Goal: Information Seeking & Learning: Check status

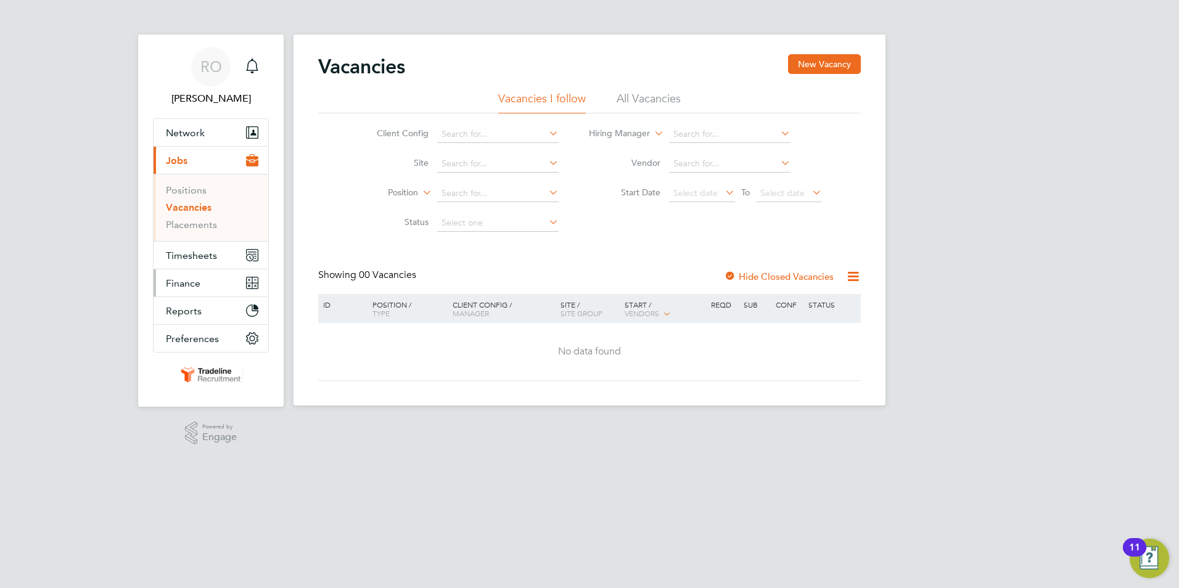
click at [192, 286] on span "Finance" at bounding box center [183, 284] width 35 height 12
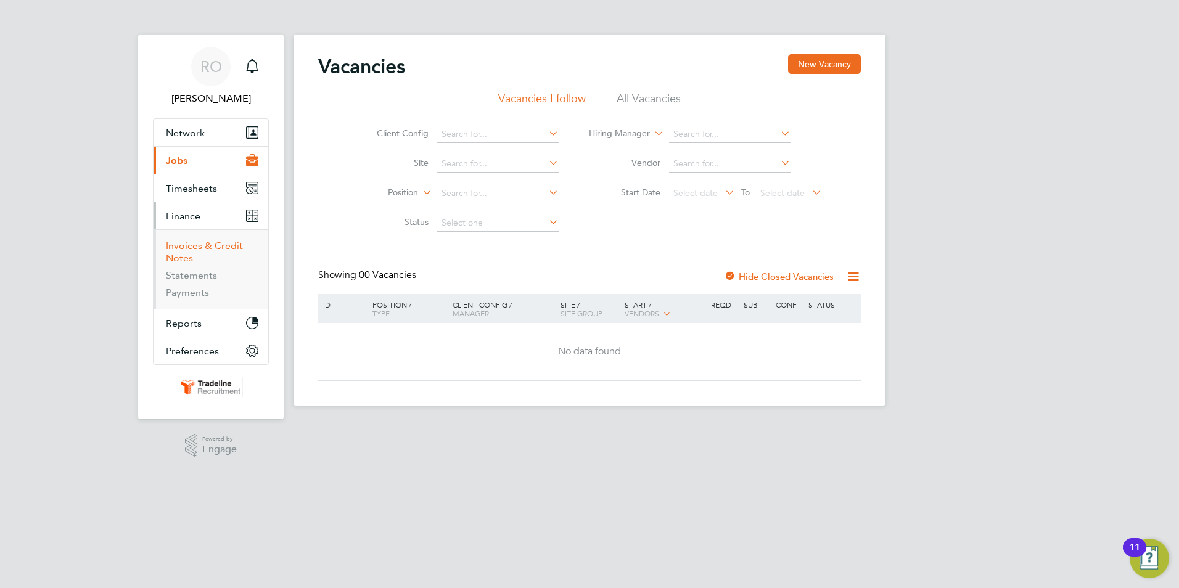
click at [191, 253] on link "Invoices & Credit Notes" at bounding box center [204, 252] width 77 height 24
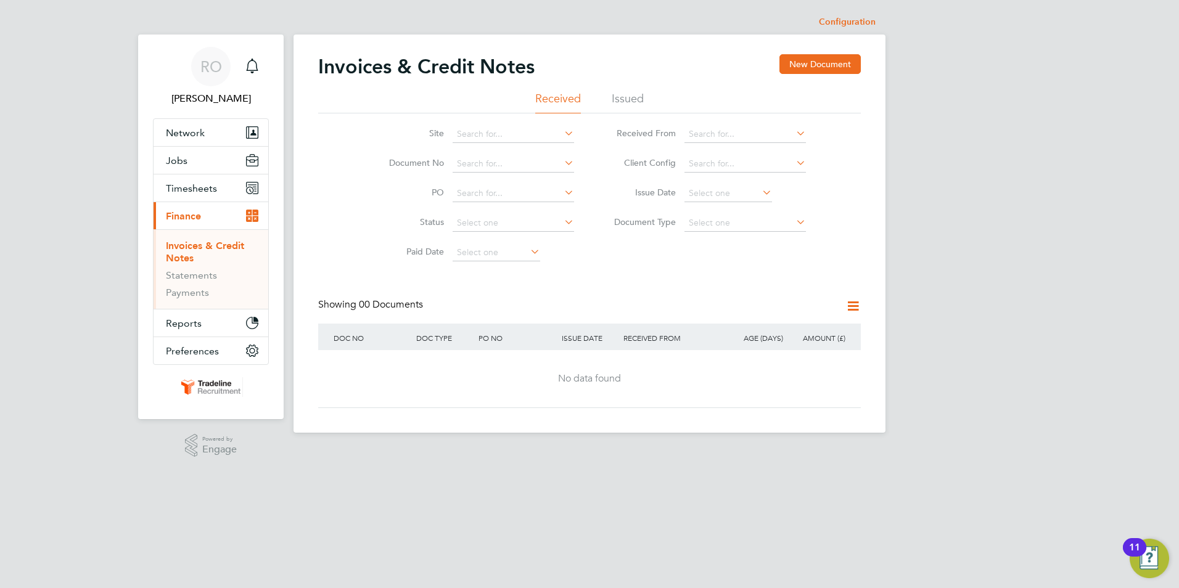
click at [625, 104] on li "Issued" at bounding box center [628, 102] width 32 height 22
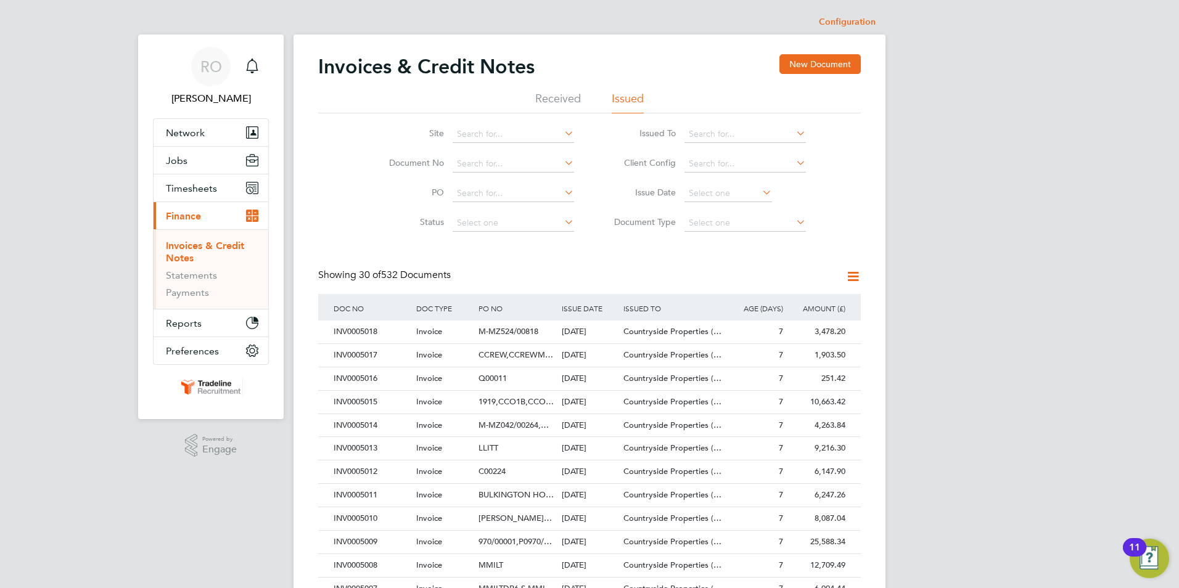
click at [760, 196] on icon at bounding box center [760, 192] width 0 height 17
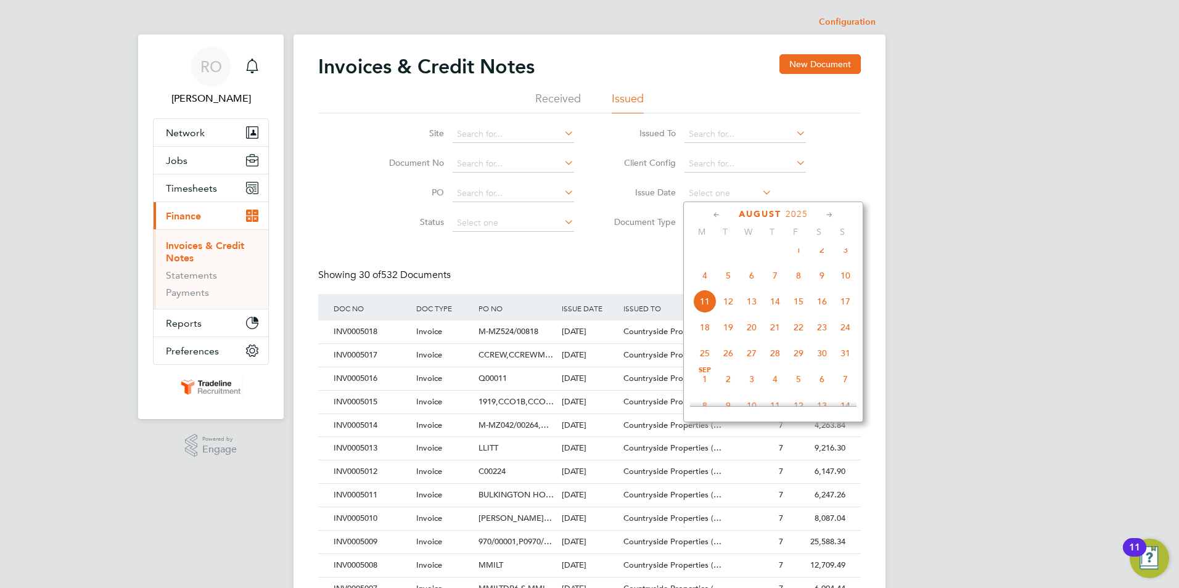
click at [706, 285] on span "4" at bounding box center [704, 275] width 23 height 23
type input "[DATE]"
click at [706, 285] on span "4" at bounding box center [704, 275] width 23 height 23
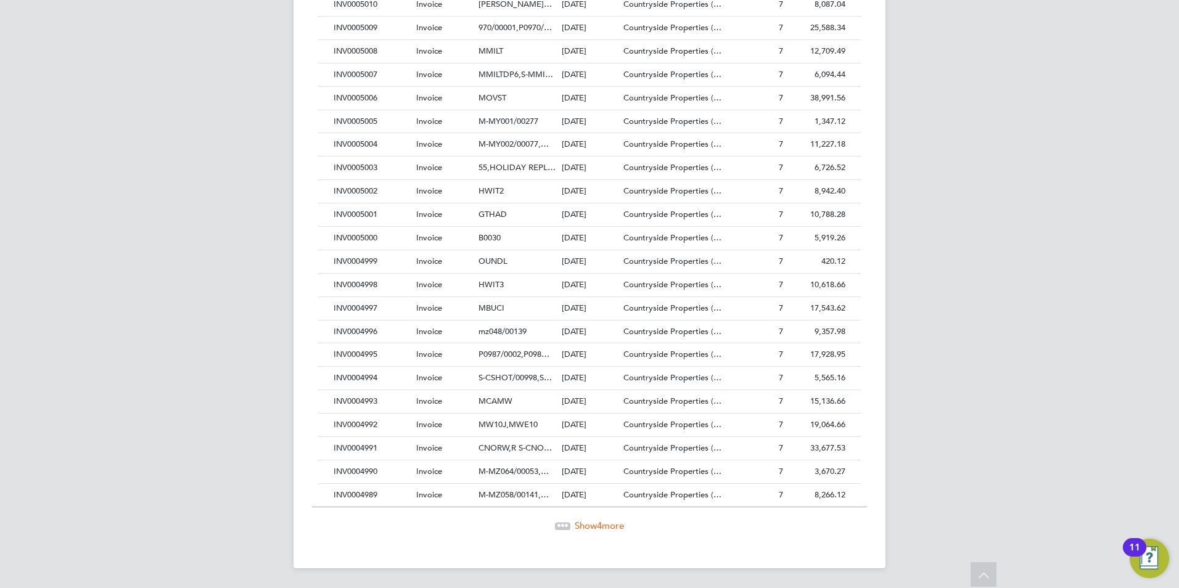
click at [593, 527] on span "Show 4 more" at bounding box center [599, 526] width 49 height 12
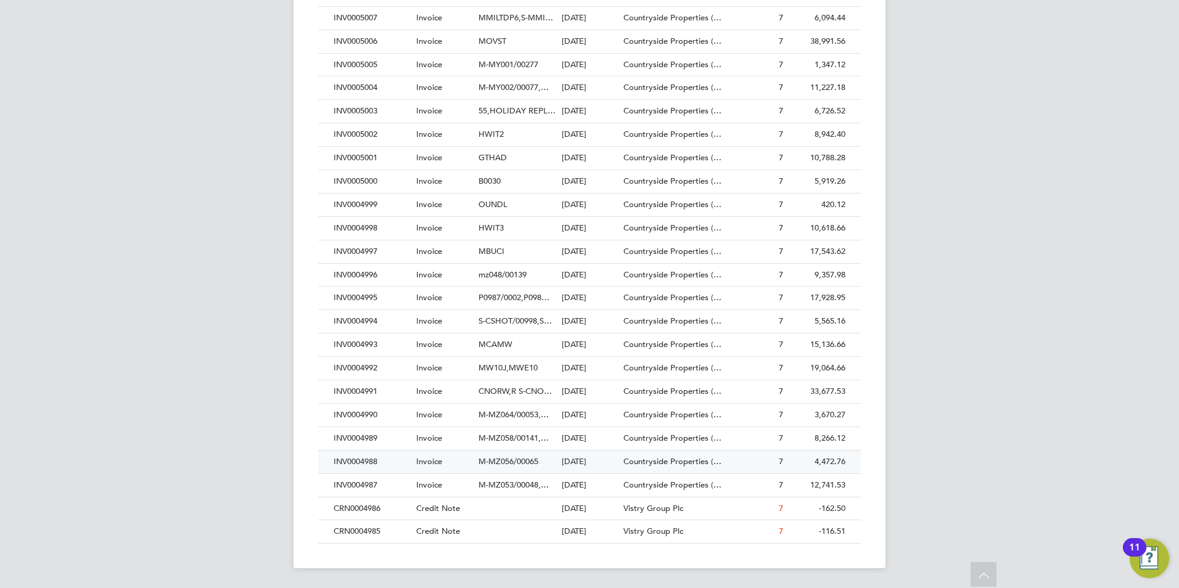
click at [497, 460] on span "M-MZ056/00065" at bounding box center [509, 461] width 60 height 10
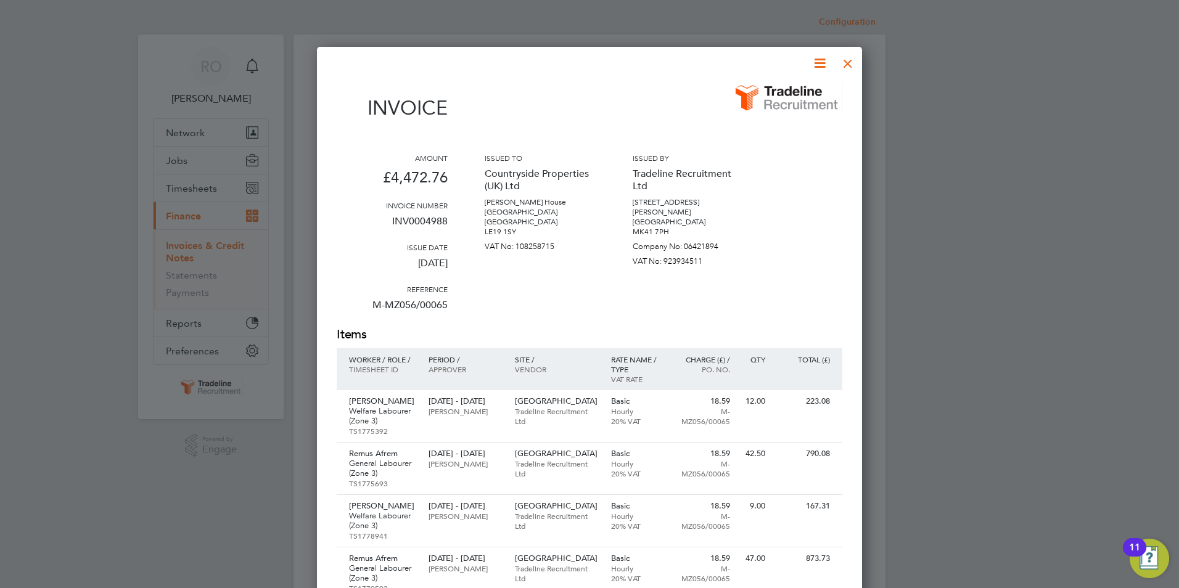
click at [847, 60] on div at bounding box center [848, 60] width 22 height 22
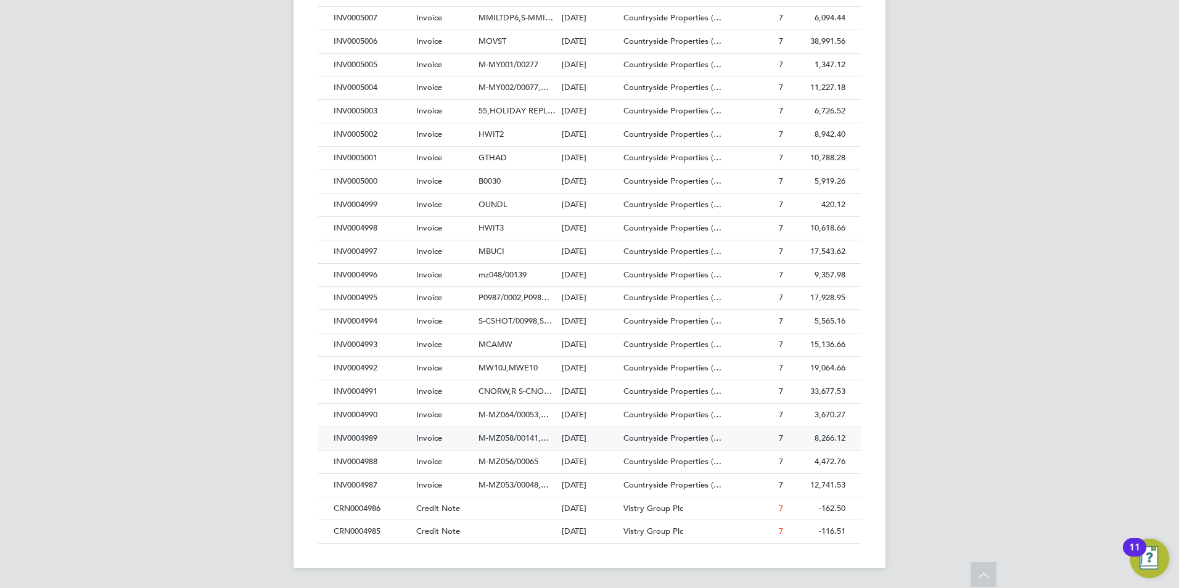
click at [501, 439] on span "M-MZ058/00141,…" at bounding box center [514, 438] width 70 height 10
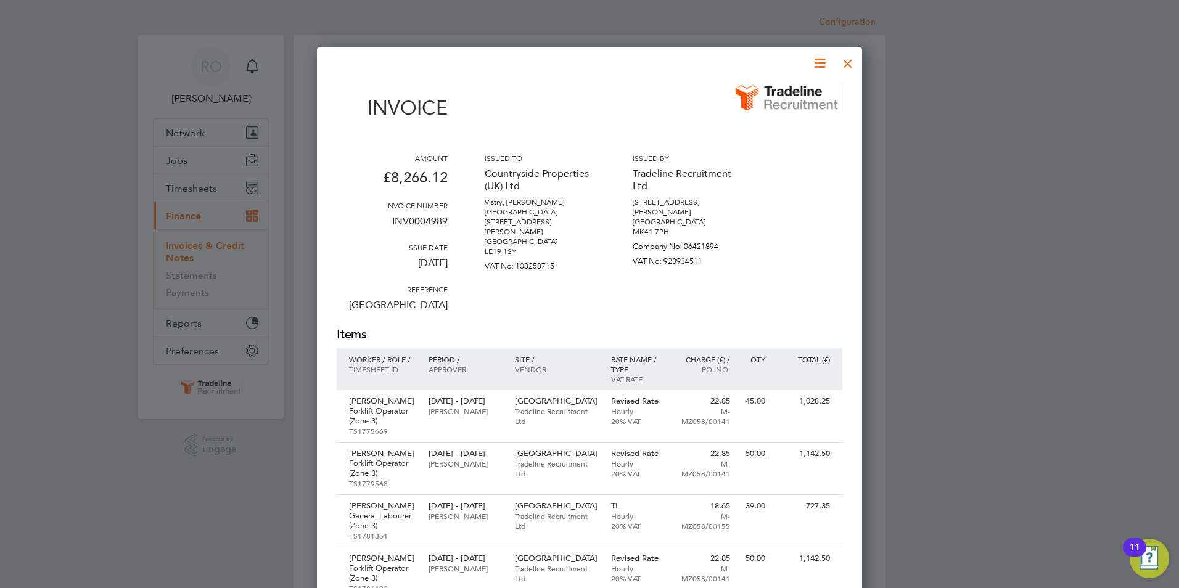
click at [846, 67] on div at bounding box center [848, 60] width 22 height 22
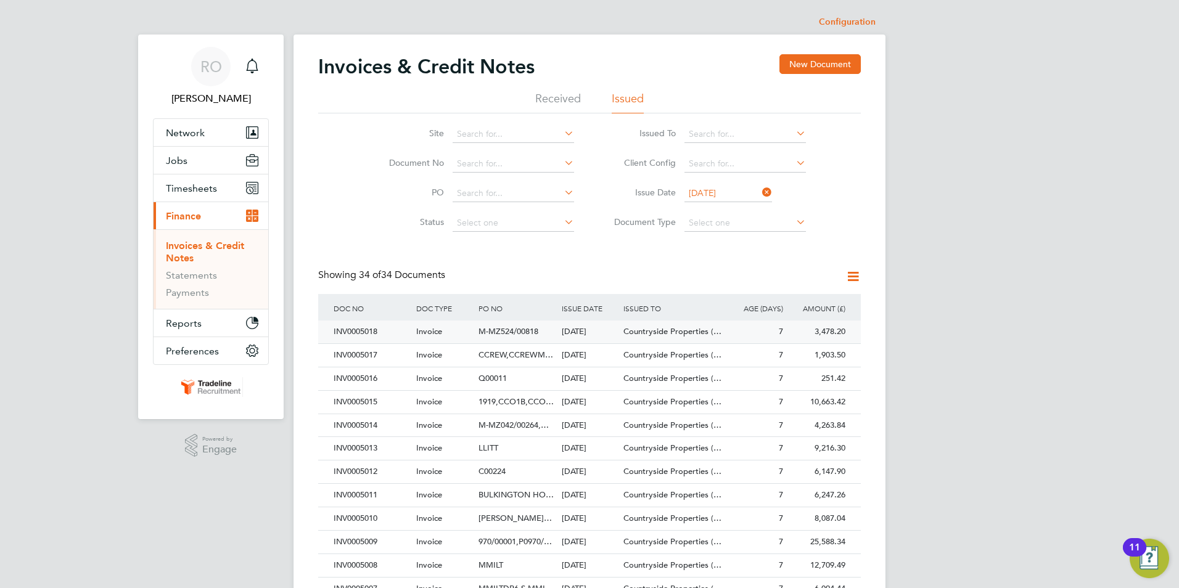
click at [499, 332] on span "M-MZ524/00818" at bounding box center [509, 331] width 60 height 10
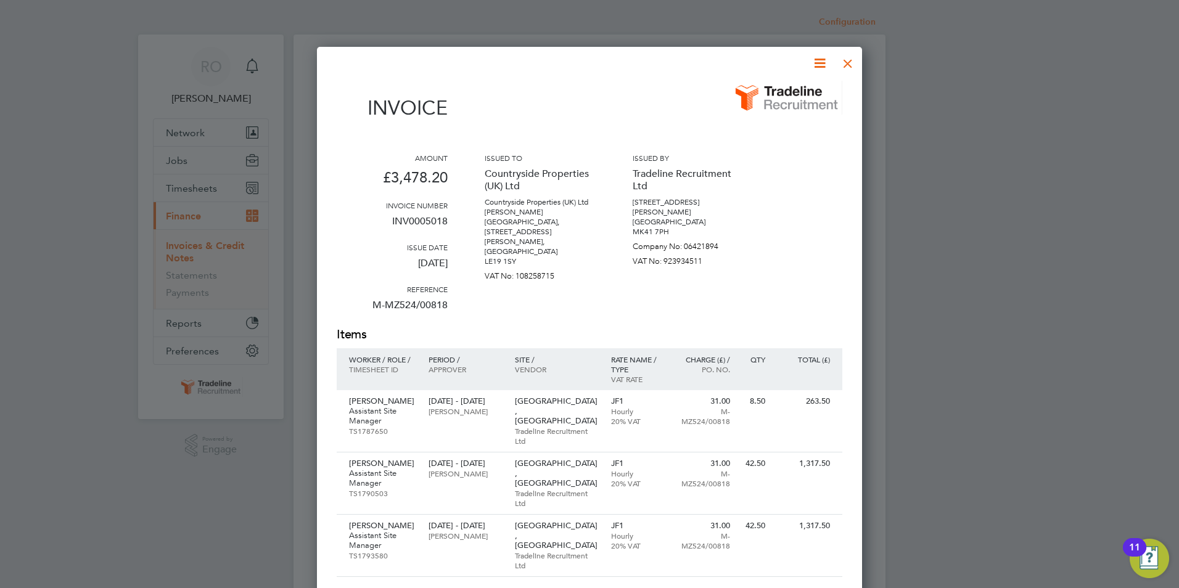
click at [848, 65] on div at bounding box center [848, 60] width 22 height 22
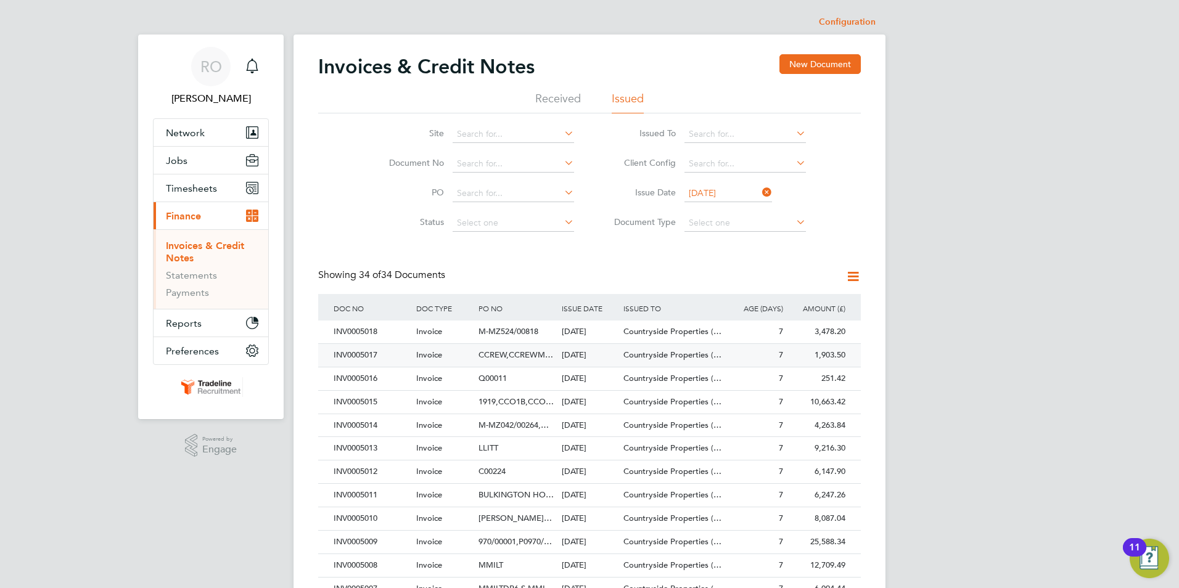
click at [519, 353] on span "CCREW,CCREWM…" at bounding box center [516, 355] width 75 height 10
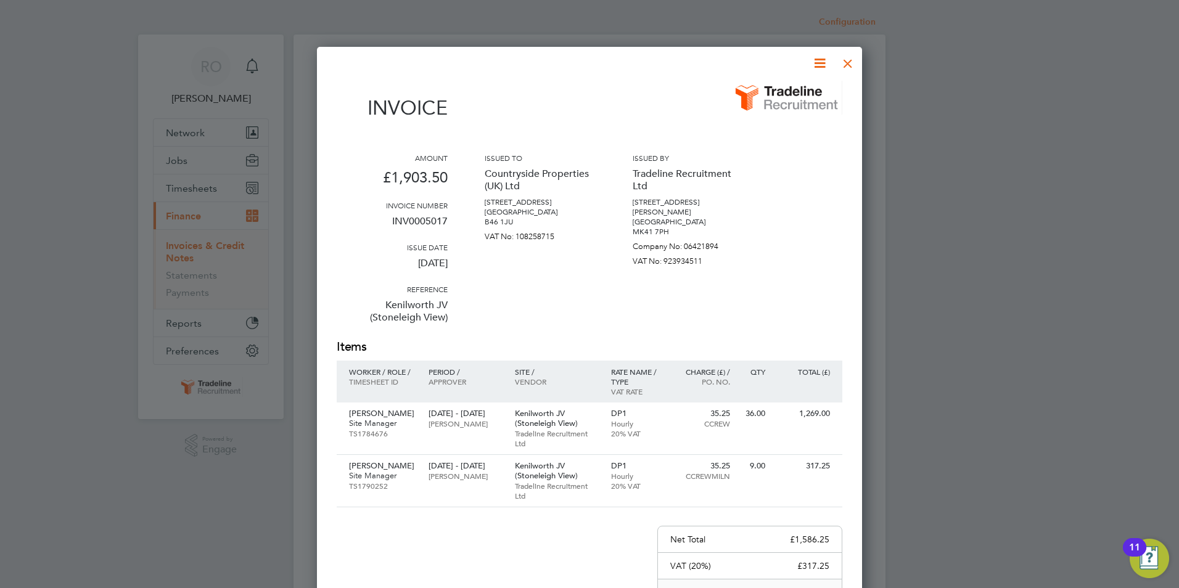
click at [847, 67] on div at bounding box center [848, 60] width 22 height 22
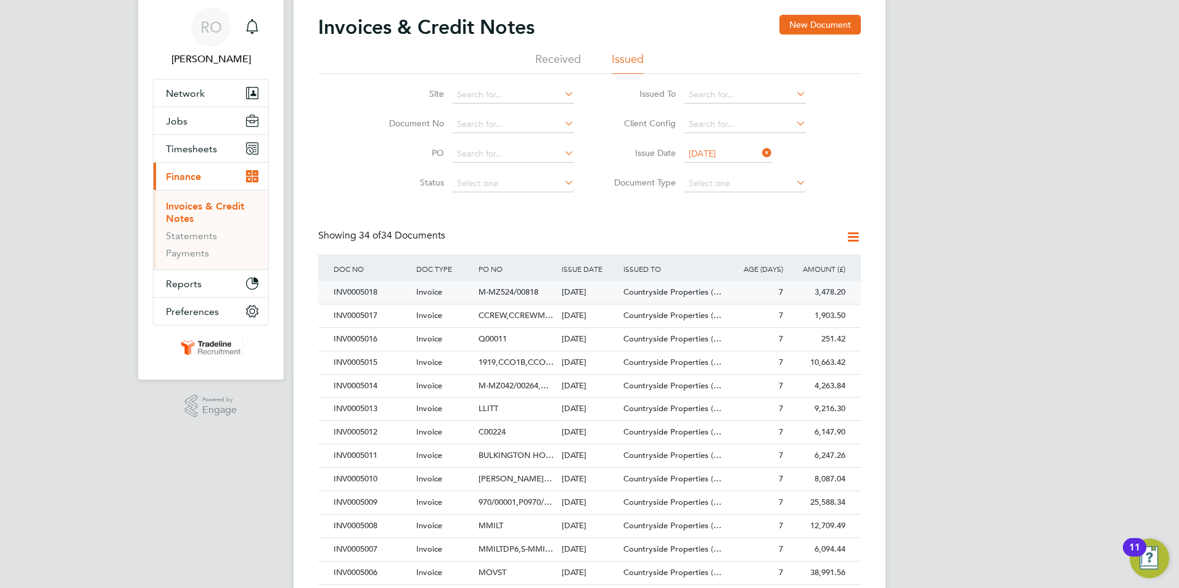
scroll to position [62, 0]
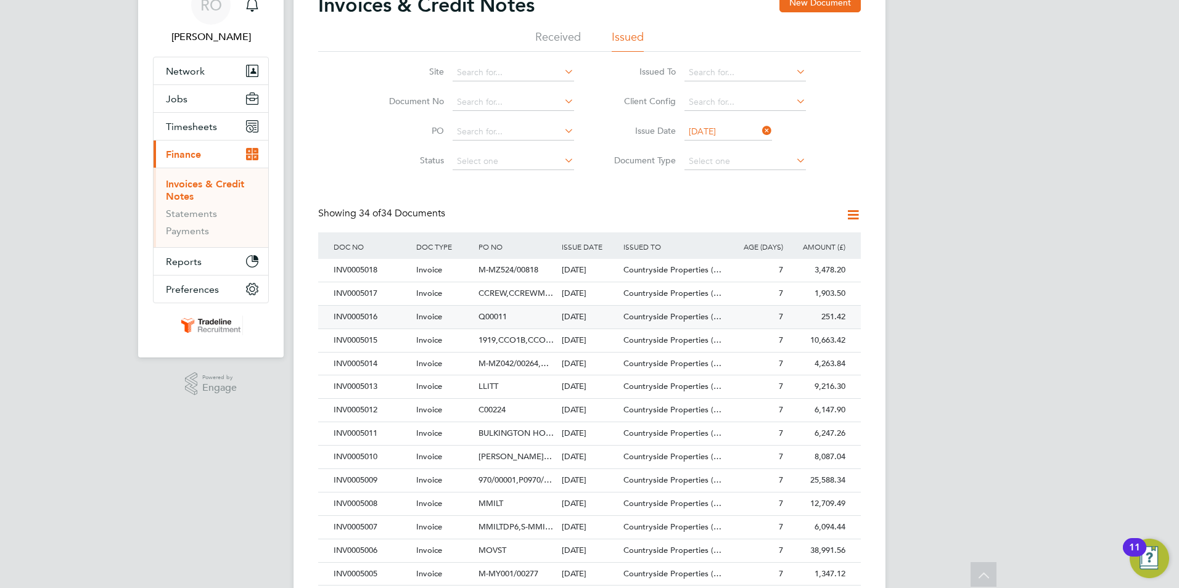
click at [430, 315] on span "Invoice" at bounding box center [429, 316] width 26 height 10
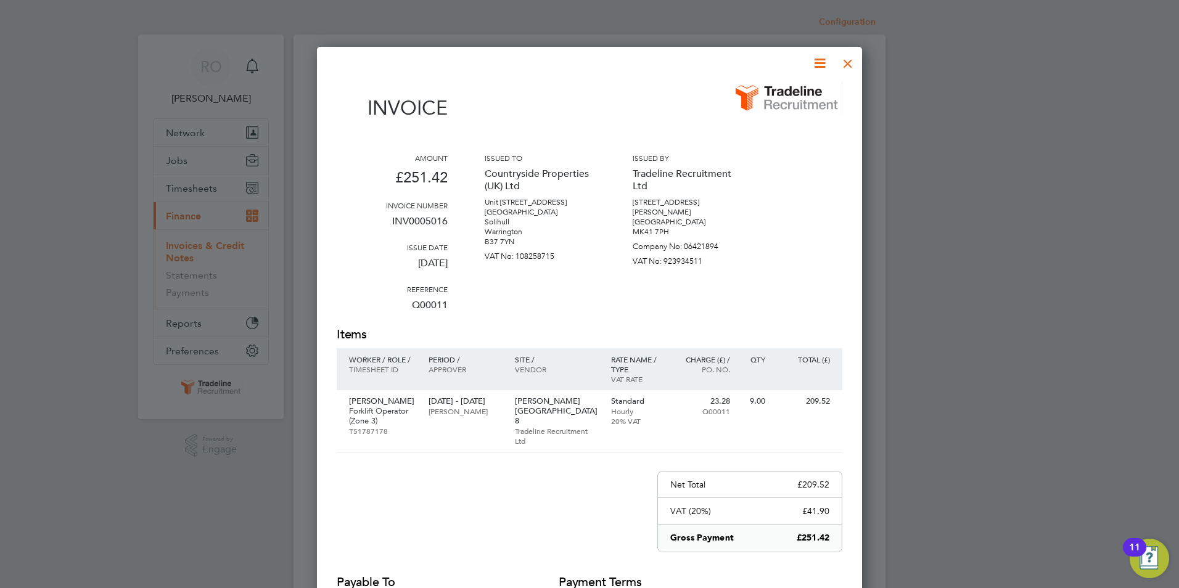
click at [851, 63] on div at bounding box center [848, 60] width 22 height 22
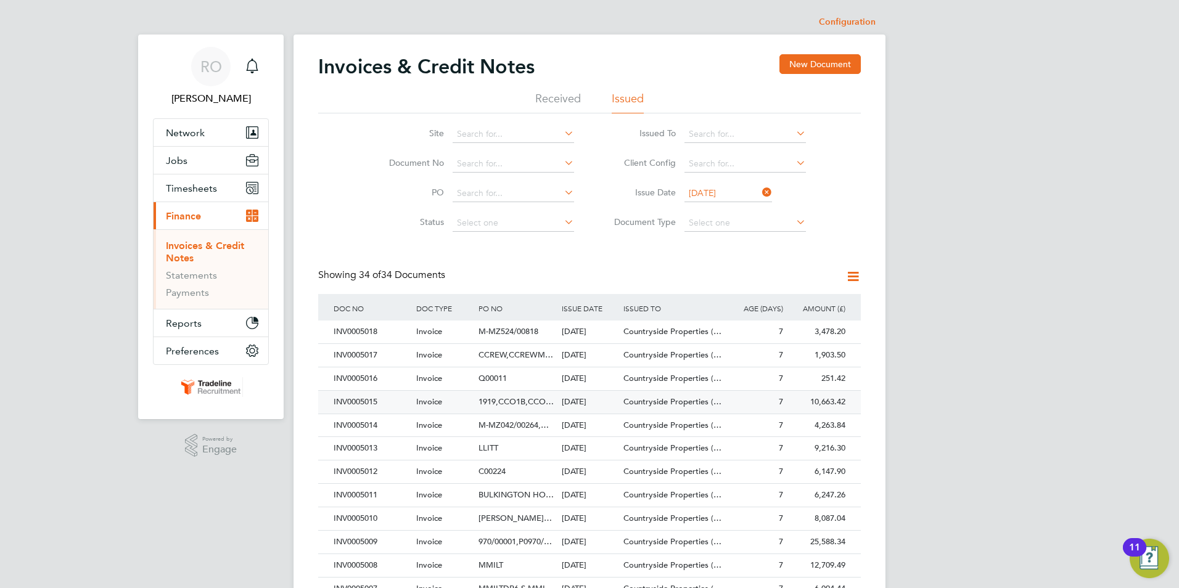
scroll to position [62, 0]
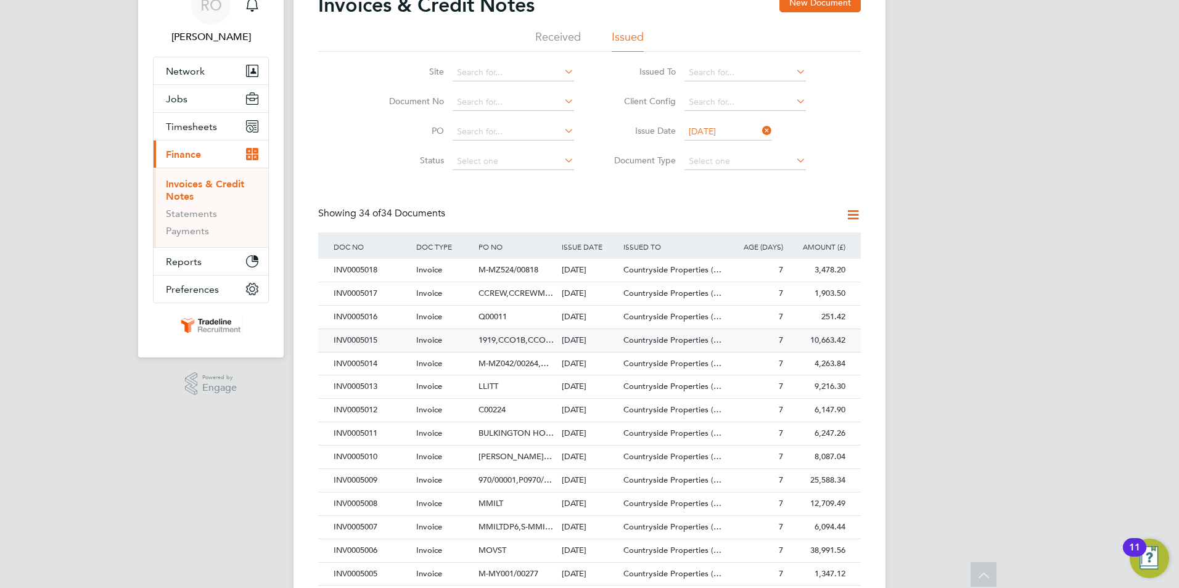
click at [505, 339] on span "1919,CCO1B,CCO…" at bounding box center [516, 340] width 75 height 10
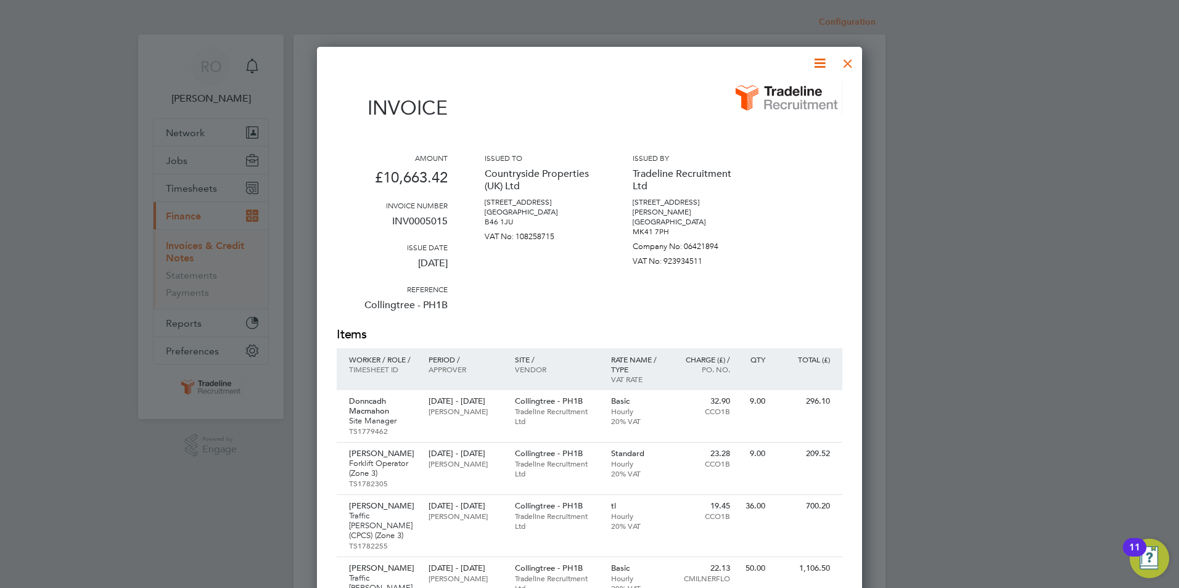
click at [853, 58] on div at bounding box center [848, 60] width 22 height 22
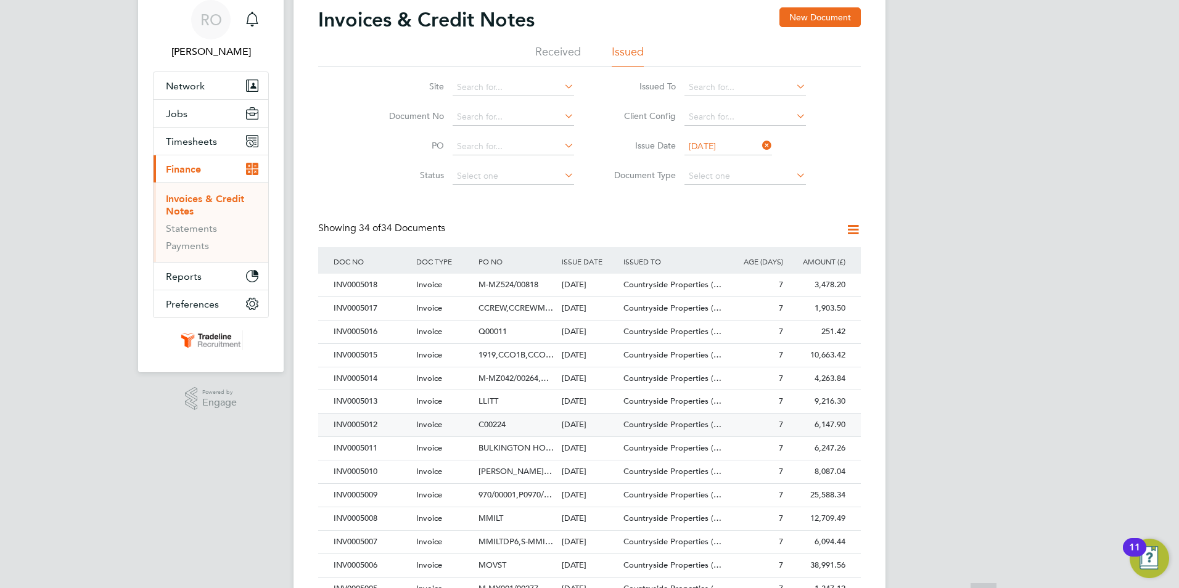
scroll to position [123, 0]
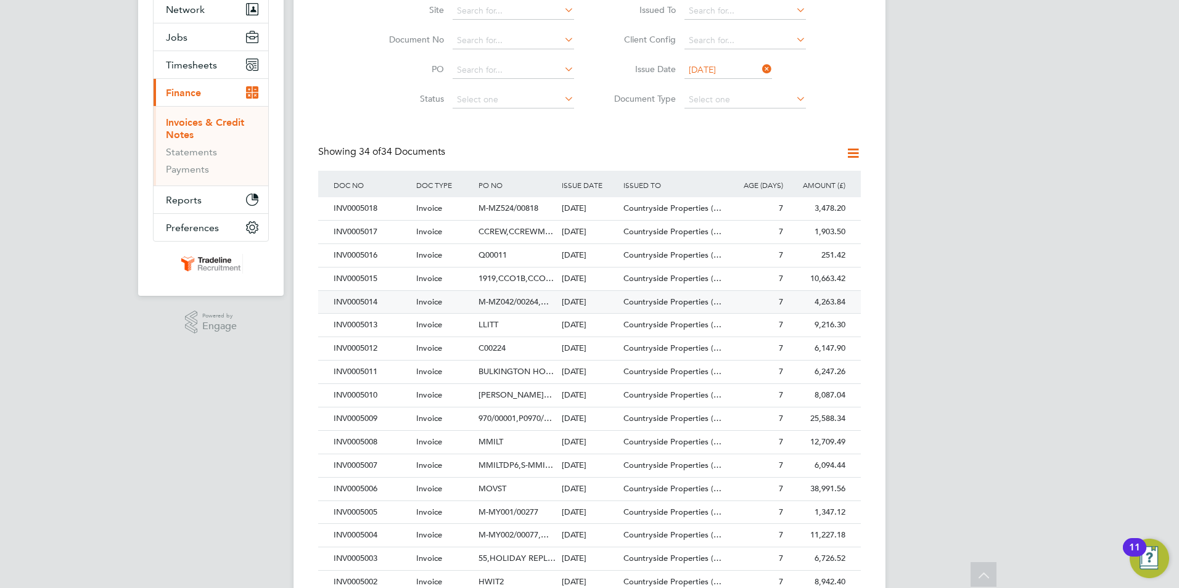
click at [509, 299] on span "M-MZ042/00264,…" at bounding box center [514, 302] width 70 height 10
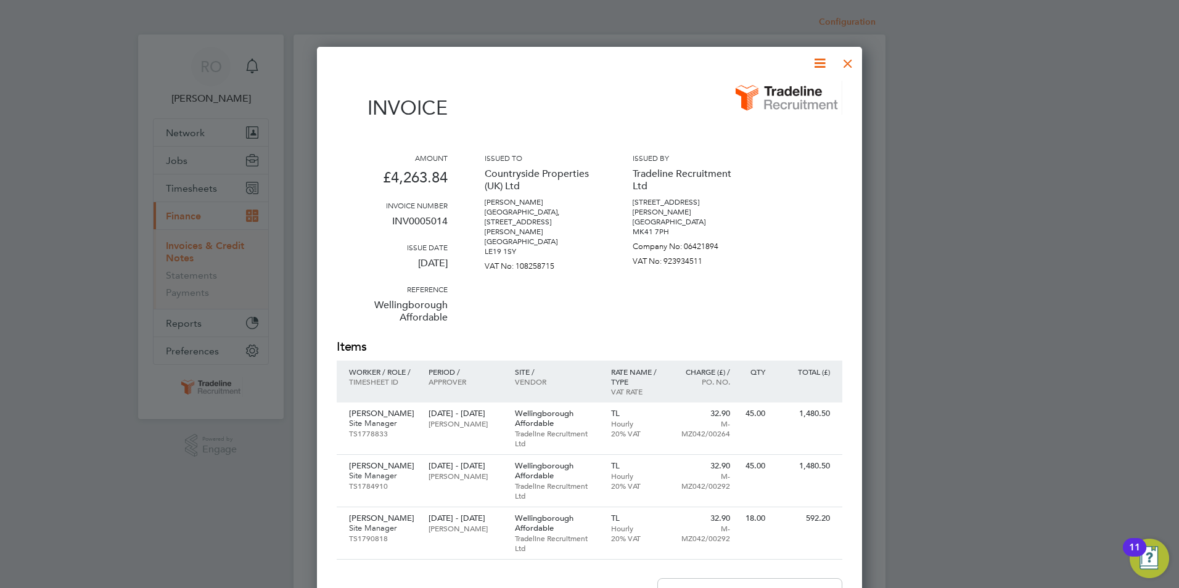
click at [849, 63] on div at bounding box center [848, 60] width 22 height 22
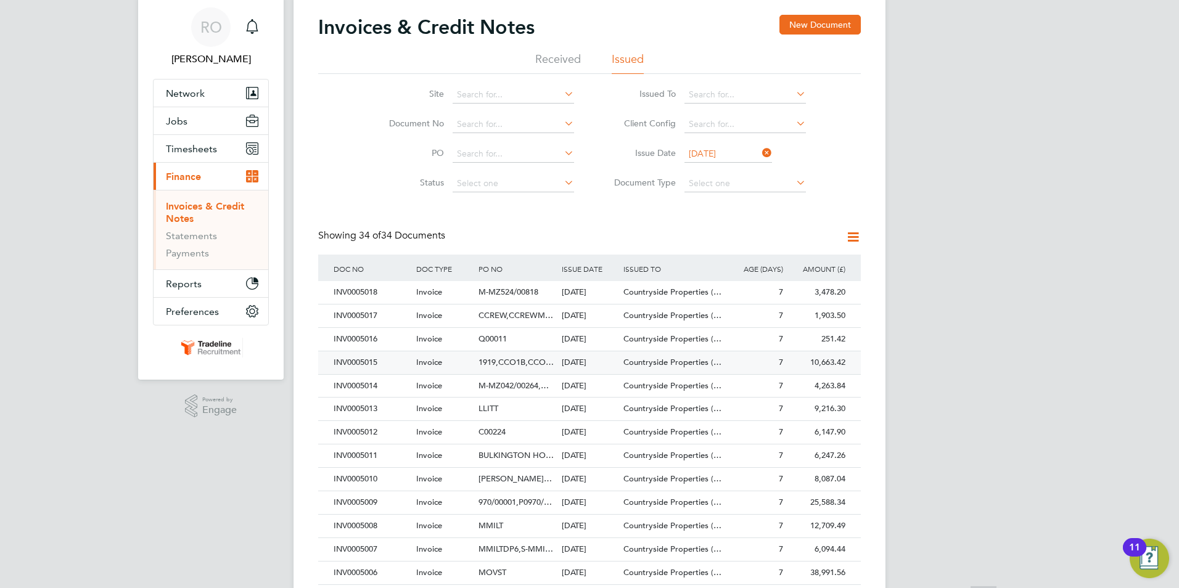
scroll to position [62, 0]
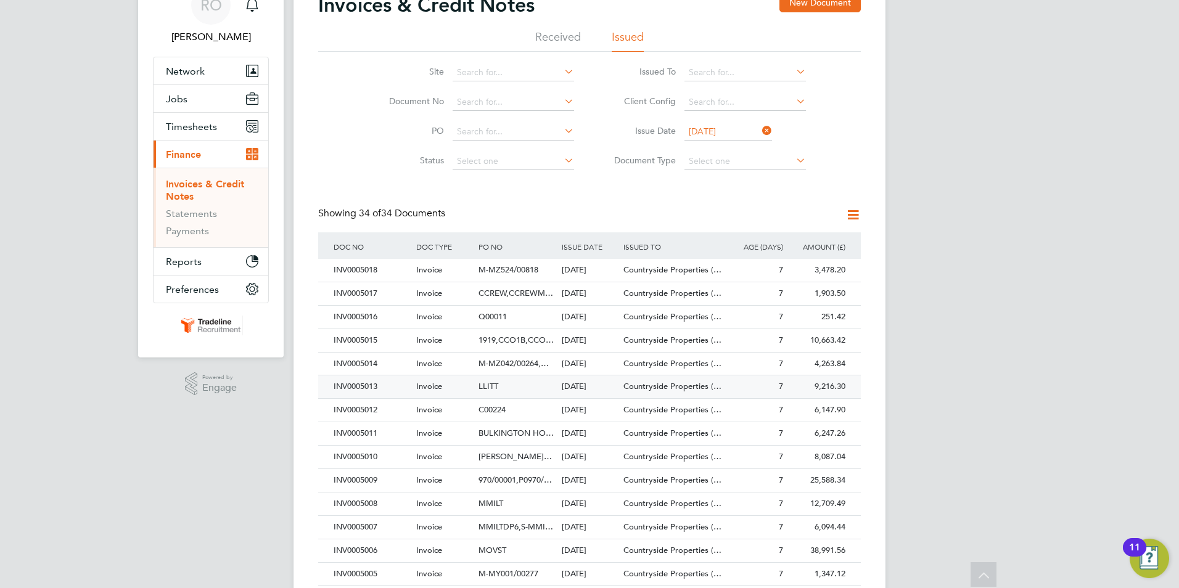
click at [427, 386] on span "Invoice" at bounding box center [429, 386] width 26 height 10
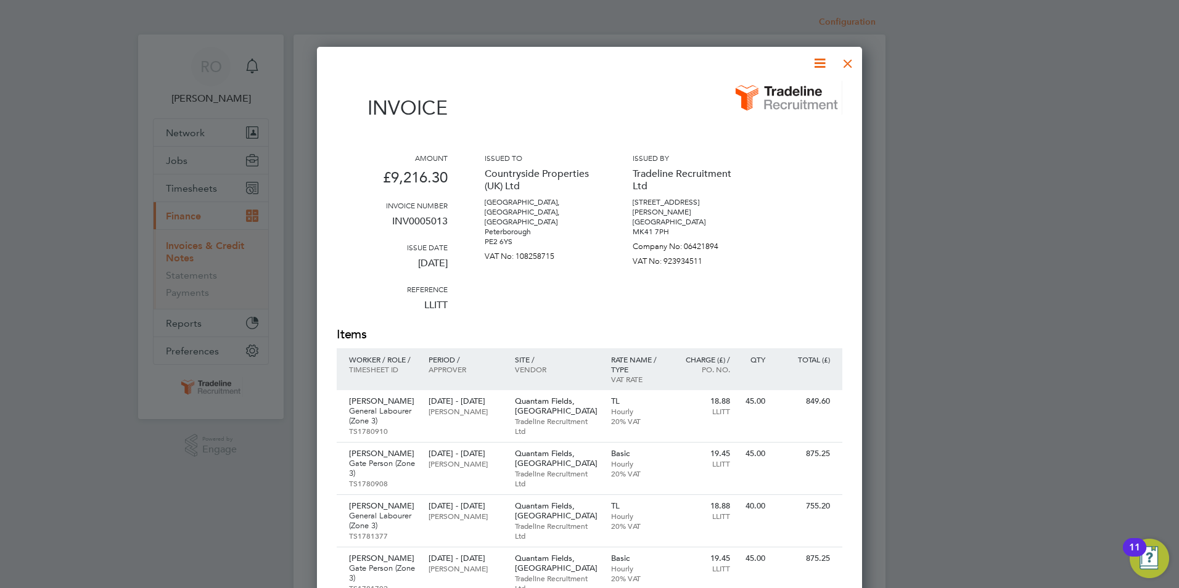
click at [847, 62] on div at bounding box center [848, 60] width 22 height 22
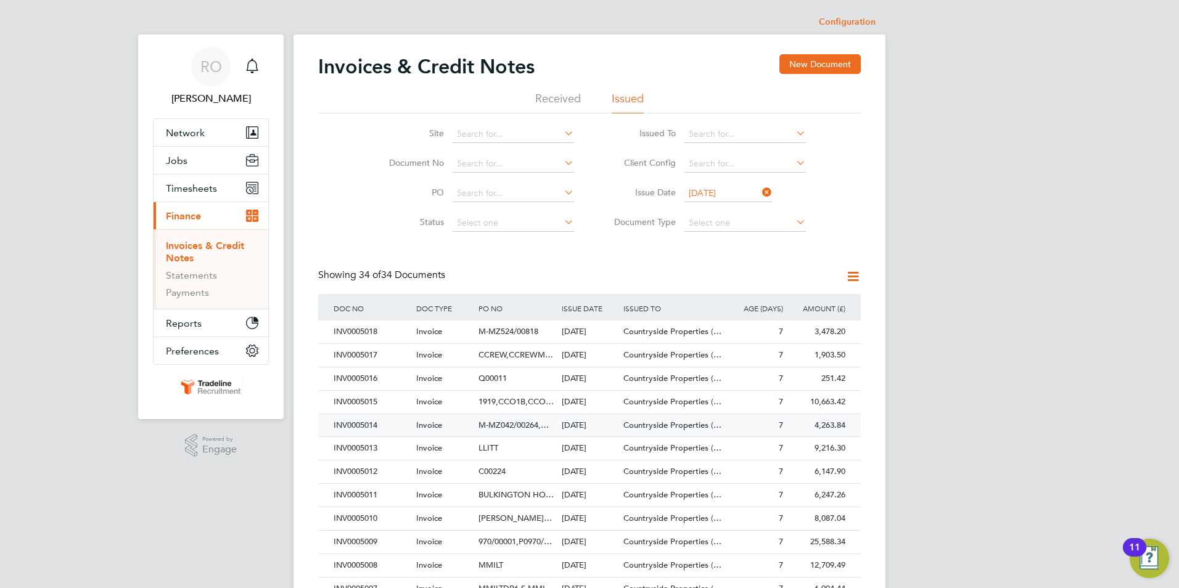
scroll to position [123, 0]
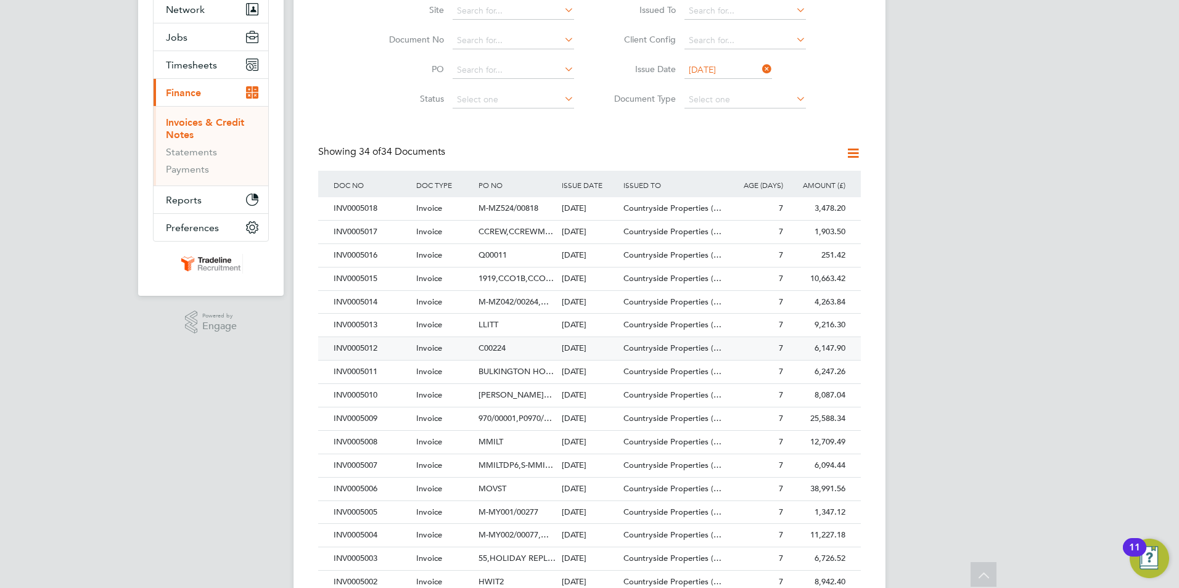
click at [430, 348] on span "Invoice" at bounding box center [429, 348] width 26 height 10
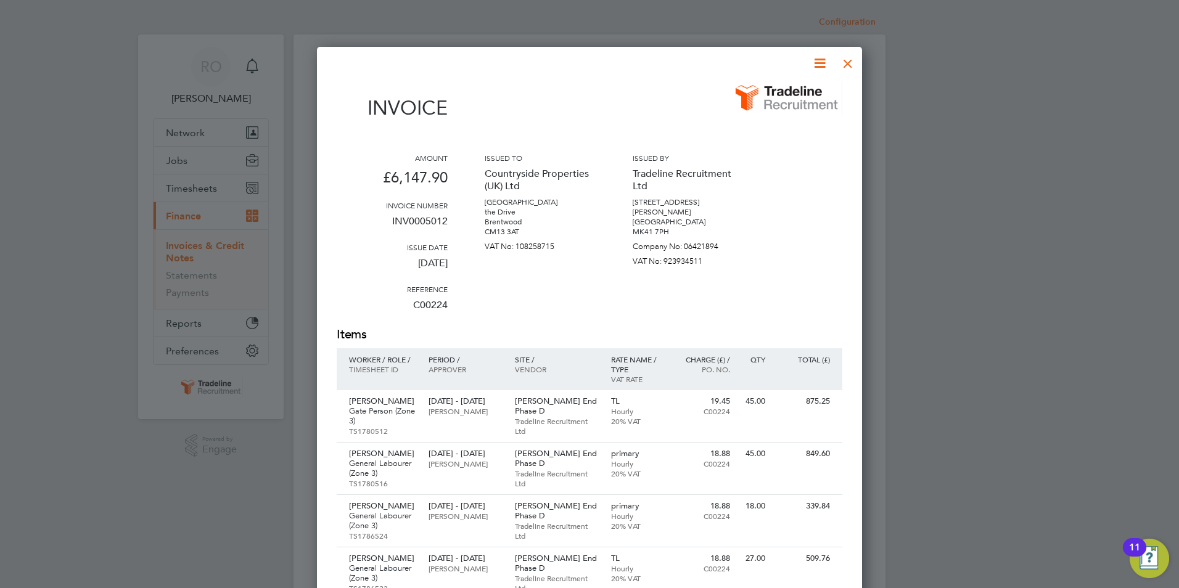
click at [851, 64] on div at bounding box center [848, 60] width 22 height 22
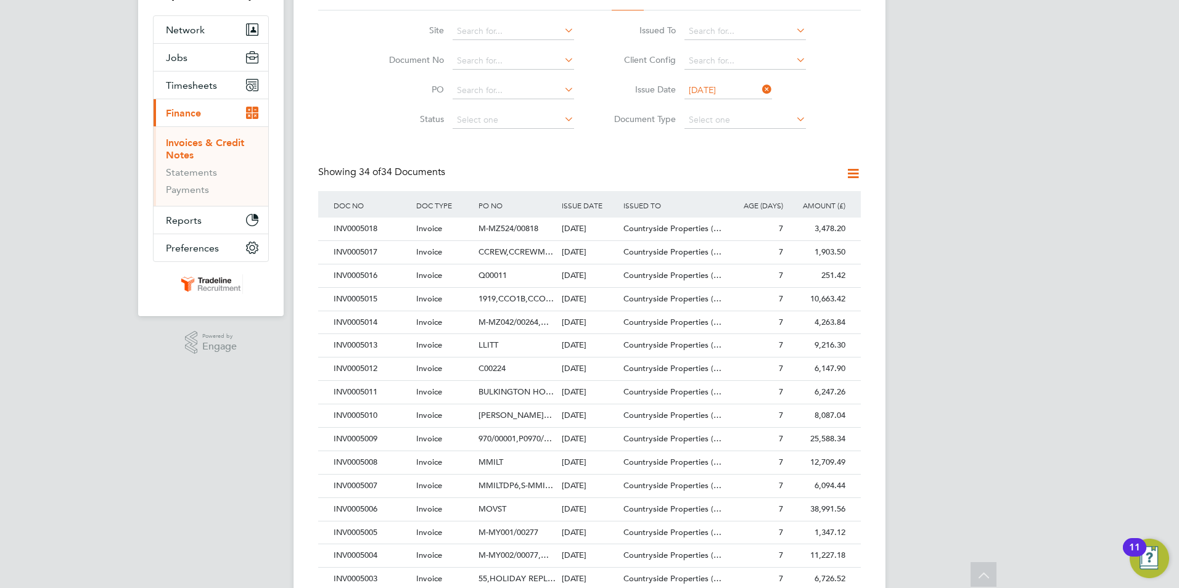
scroll to position [123, 0]
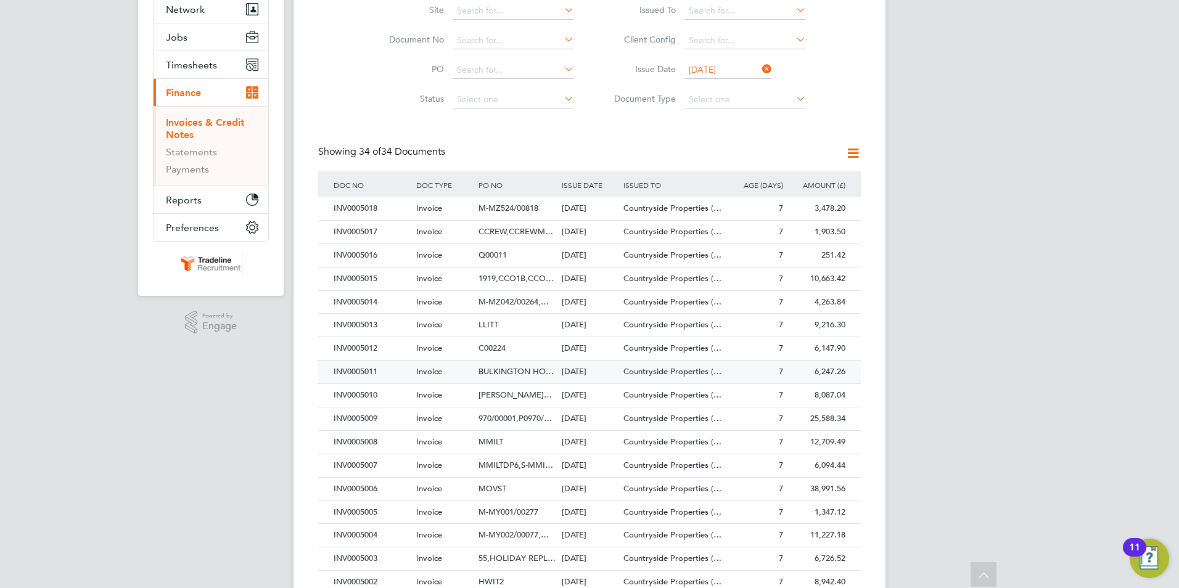
click at [432, 372] on span "Invoice" at bounding box center [429, 371] width 26 height 10
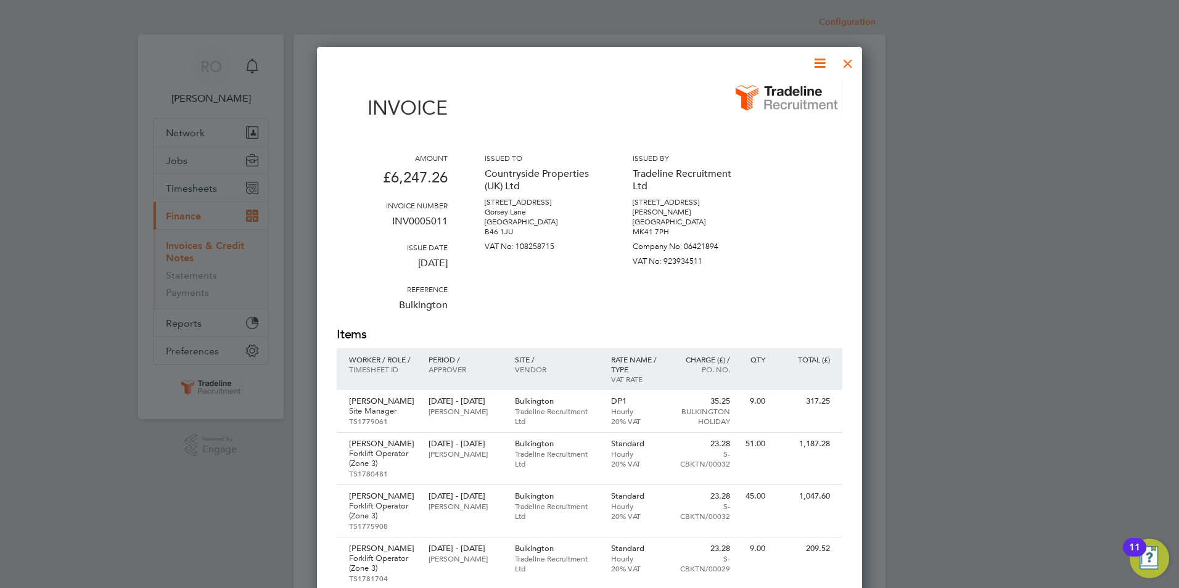
click at [847, 64] on div at bounding box center [848, 60] width 22 height 22
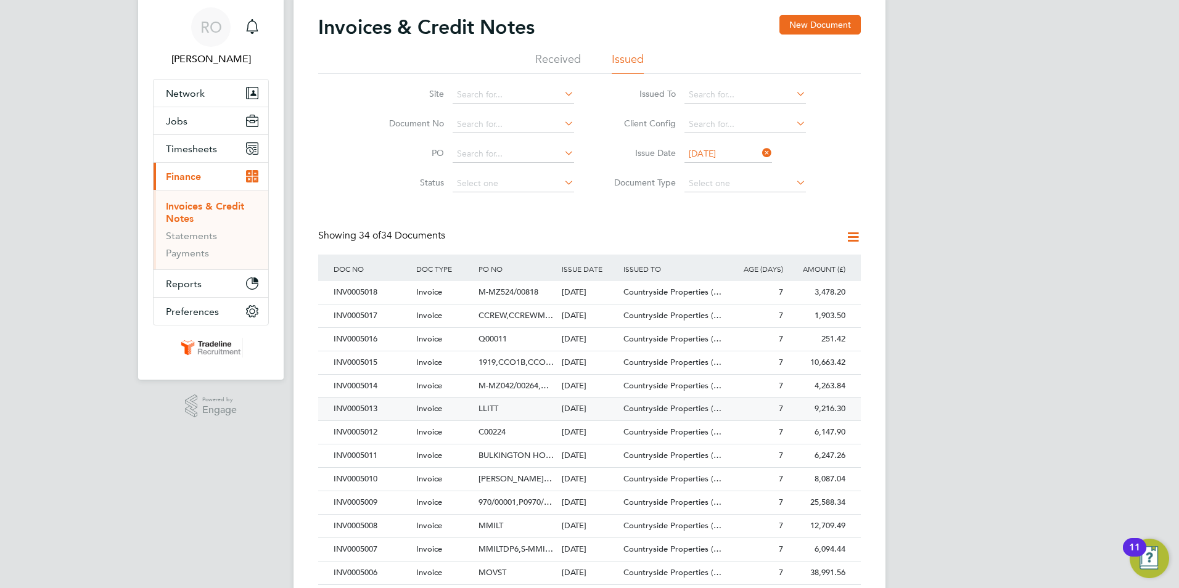
scroll to position [62, 0]
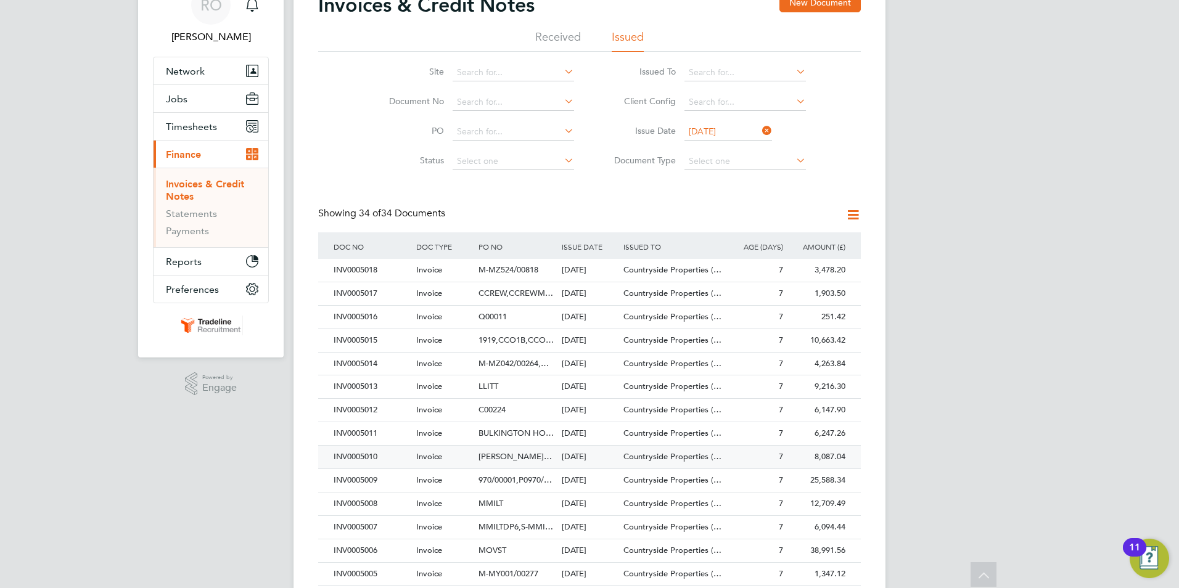
click at [525, 458] on span "[PERSON_NAME]…" at bounding box center [515, 457] width 73 height 10
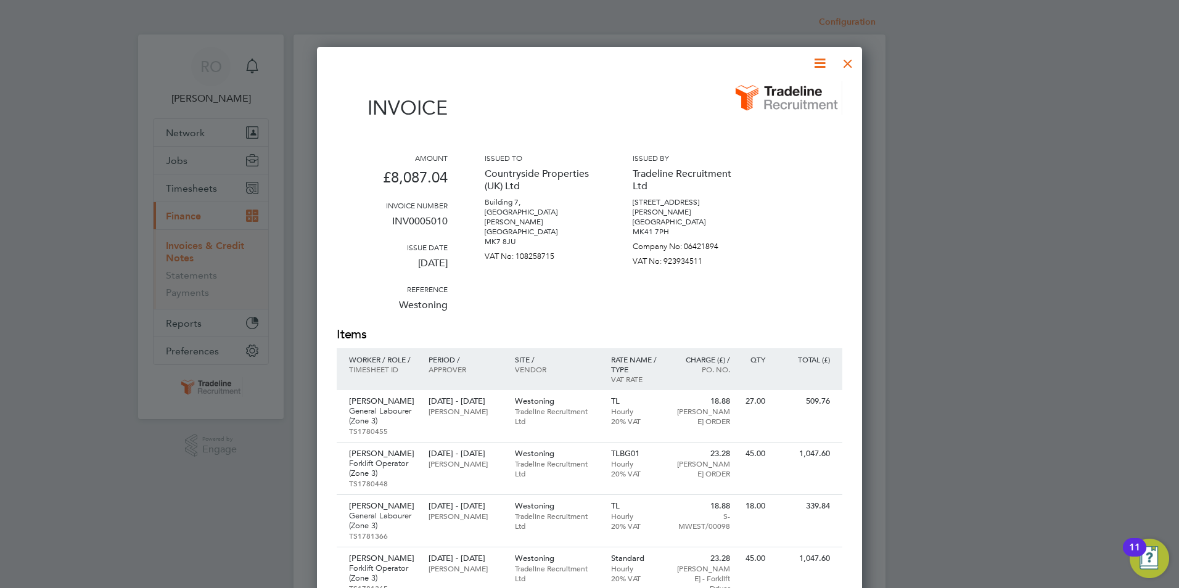
click at [850, 61] on div at bounding box center [848, 60] width 22 height 22
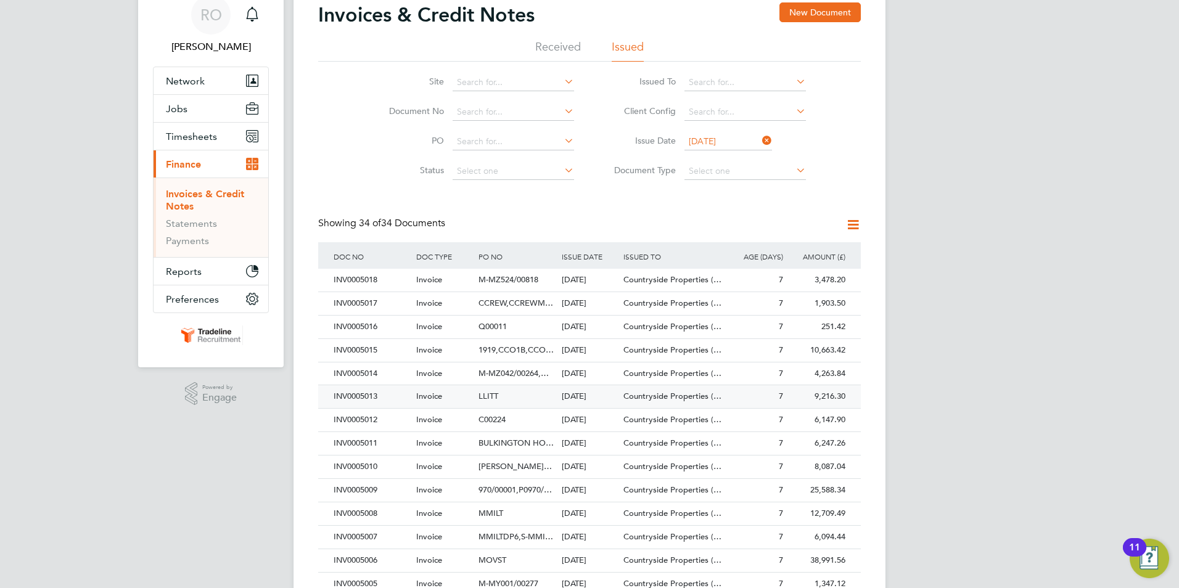
scroll to position [123, 0]
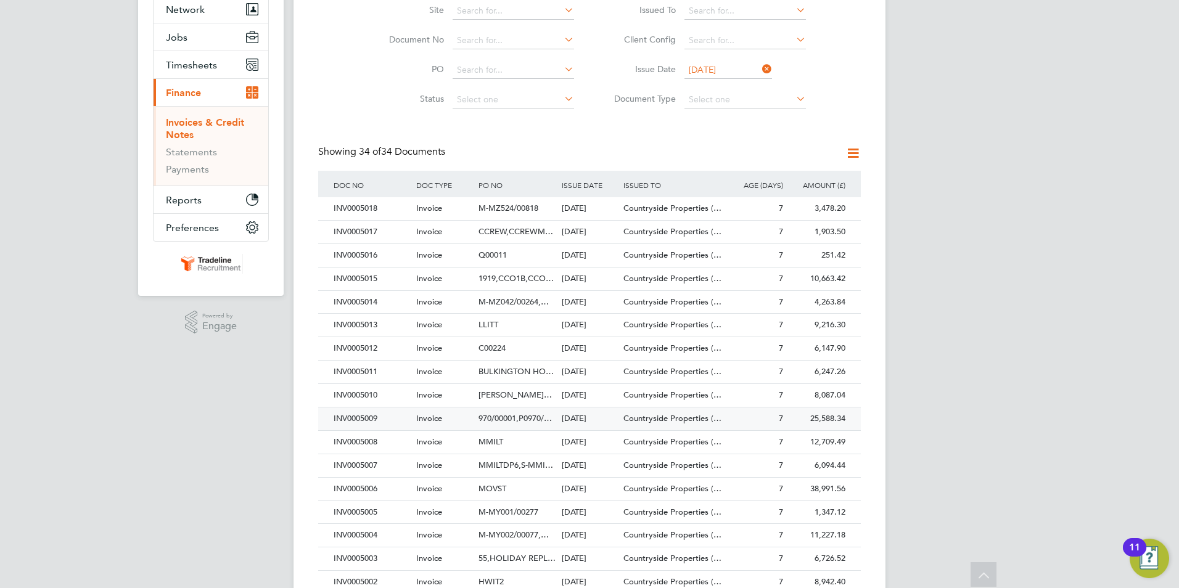
click at [529, 419] on span "970/00001,P0970/…" at bounding box center [515, 418] width 73 height 10
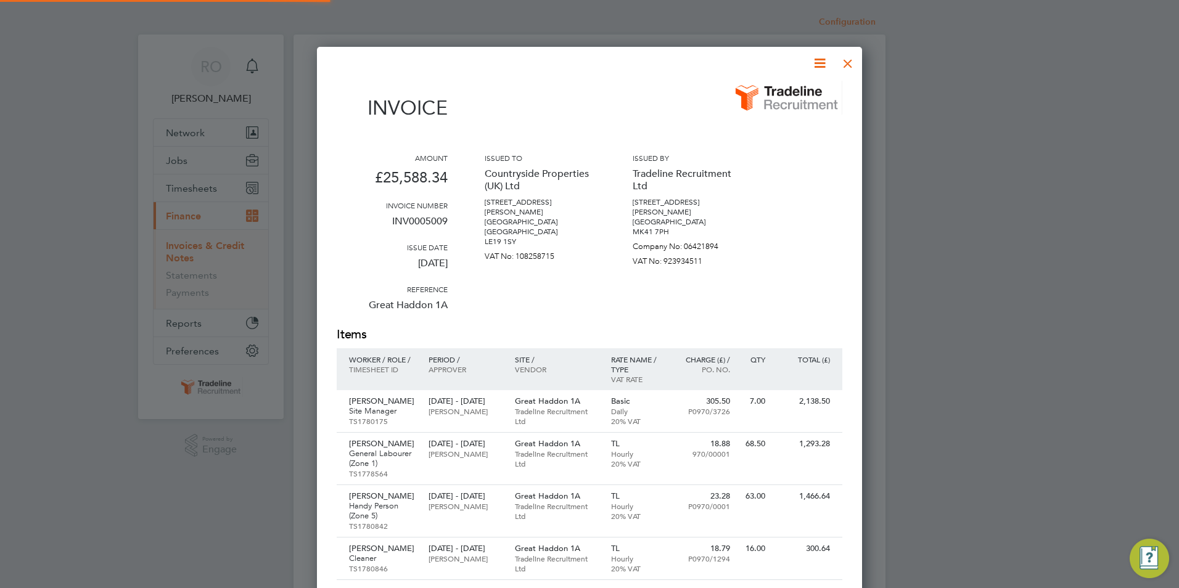
scroll to position [1596, 546]
click at [849, 65] on div at bounding box center [848, 60] width 22 height 22
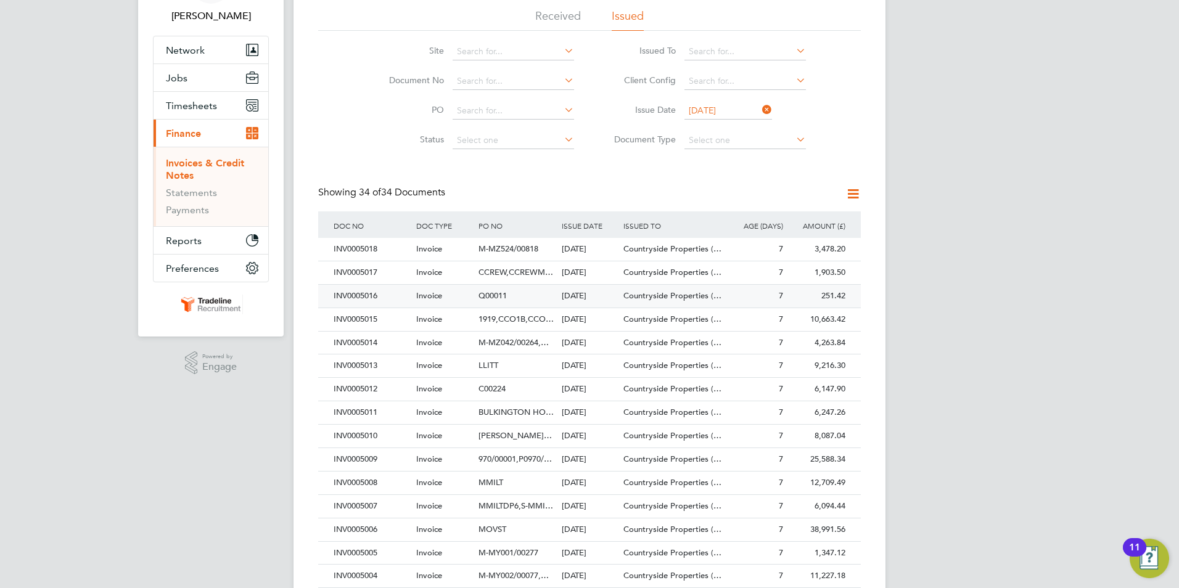
scroll to position [185, 0]
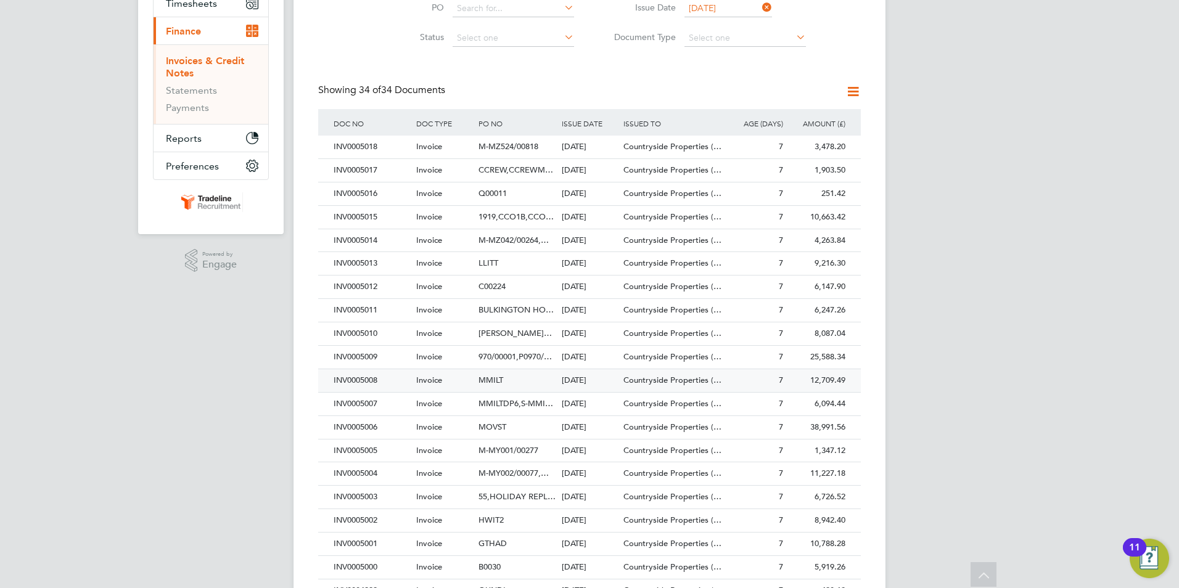
click at [495, 381] on span "MMILT" at bounding box center [491, 380] width 25 height 10
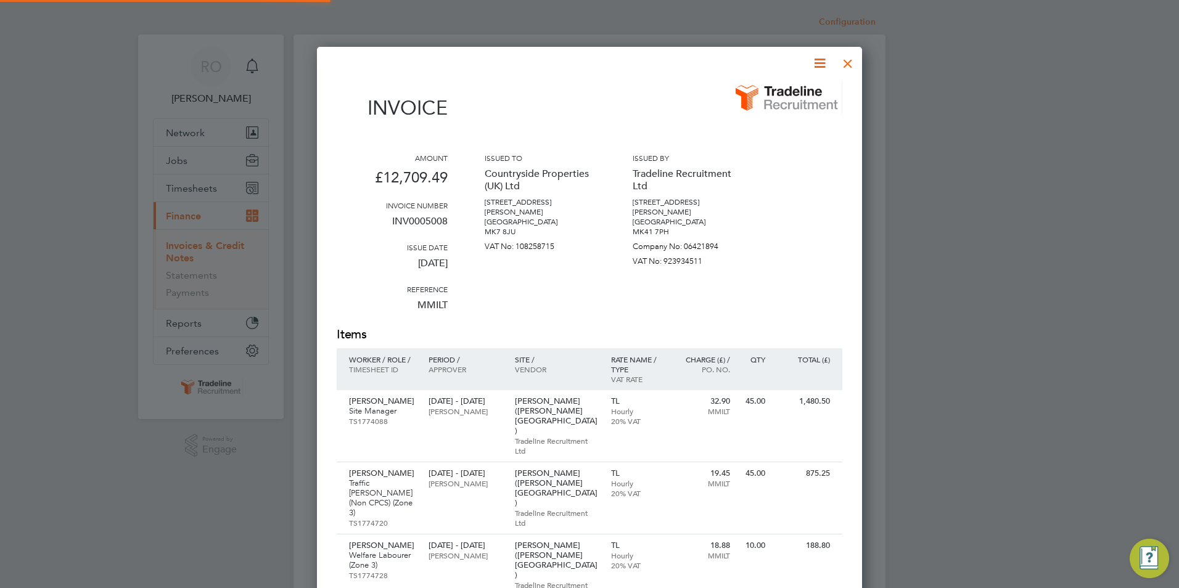
scroll to position [1515, 546]
click at [851, 65] on div at bounding box center [848, 60] width 22 height 22
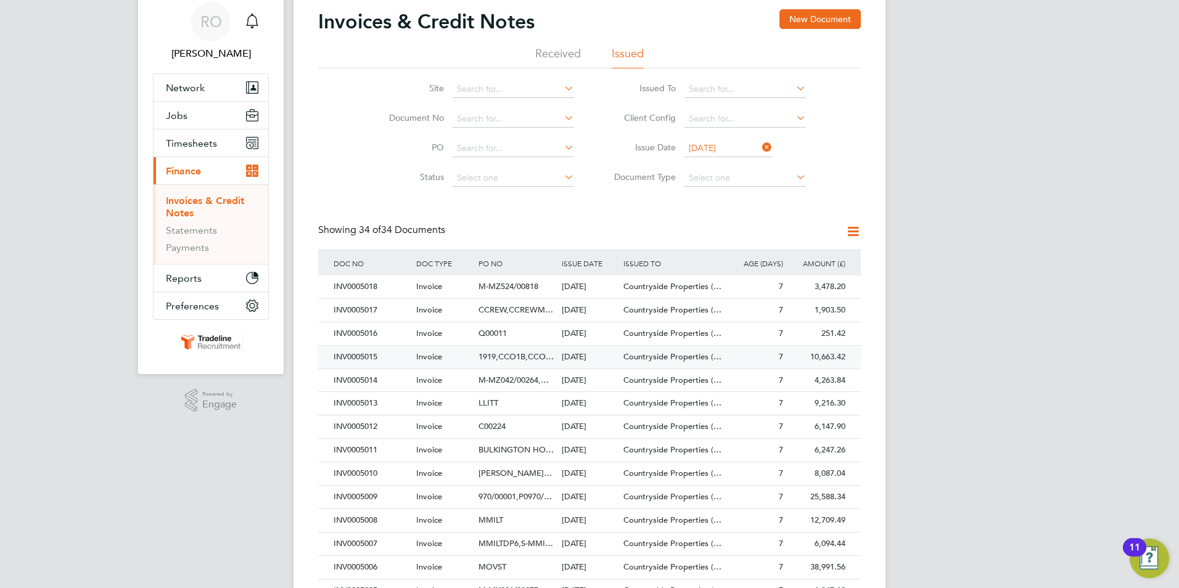
scroll to position [123, 0]
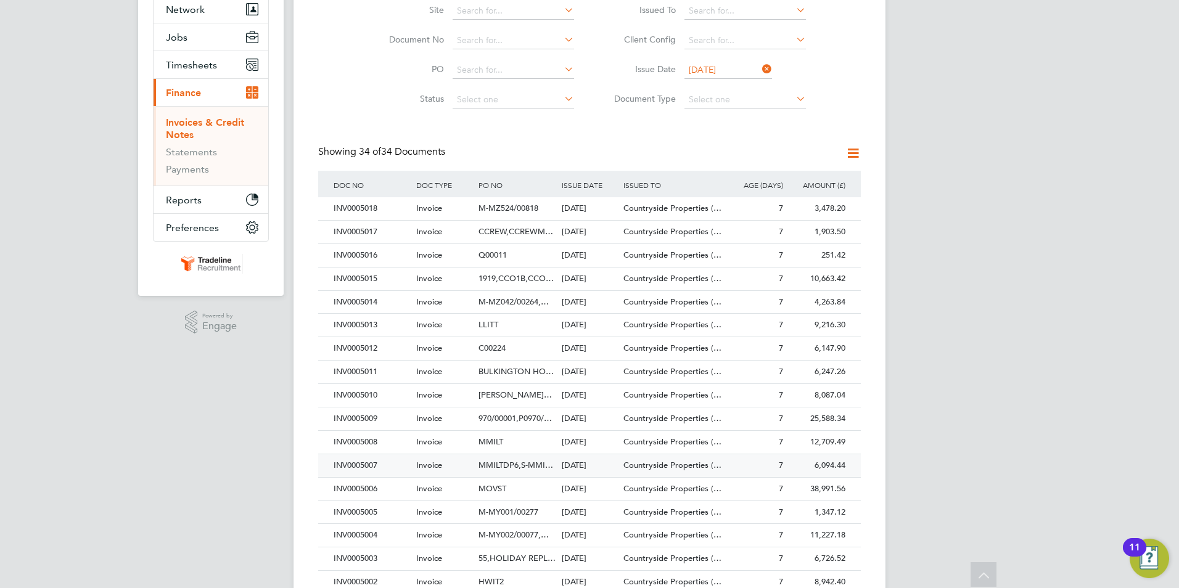
click at [504, 463] on span "MMILTDP6,S-MMI…" at bounding box center [516, 465] width 75 height 10
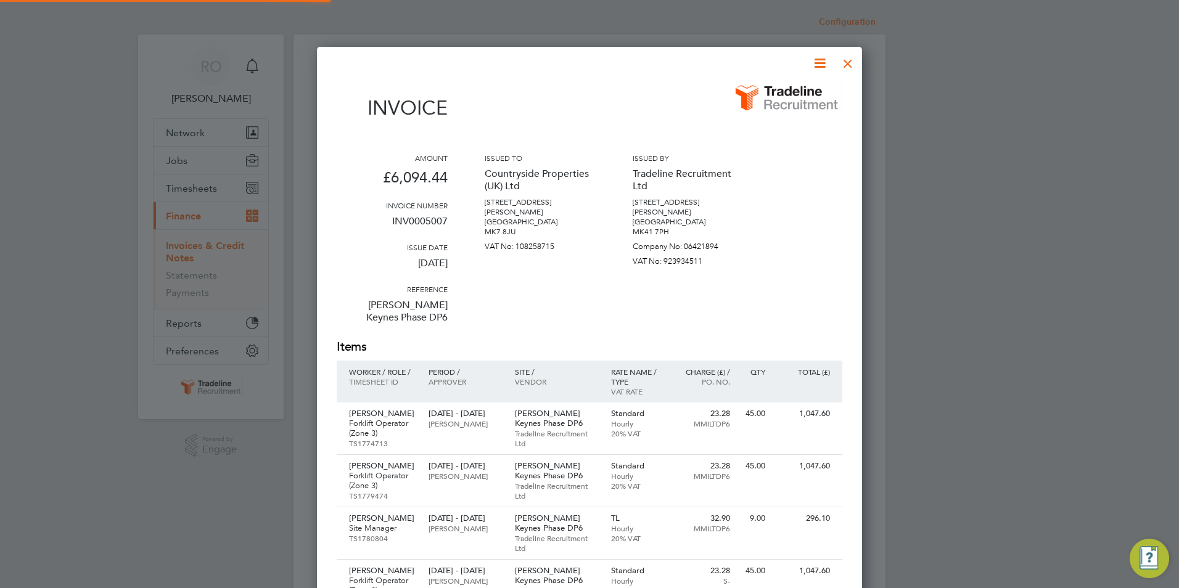
scroll to position [927, 546]
click at [854, 61] on div at bounding box center [848, 60] width 22 height 22
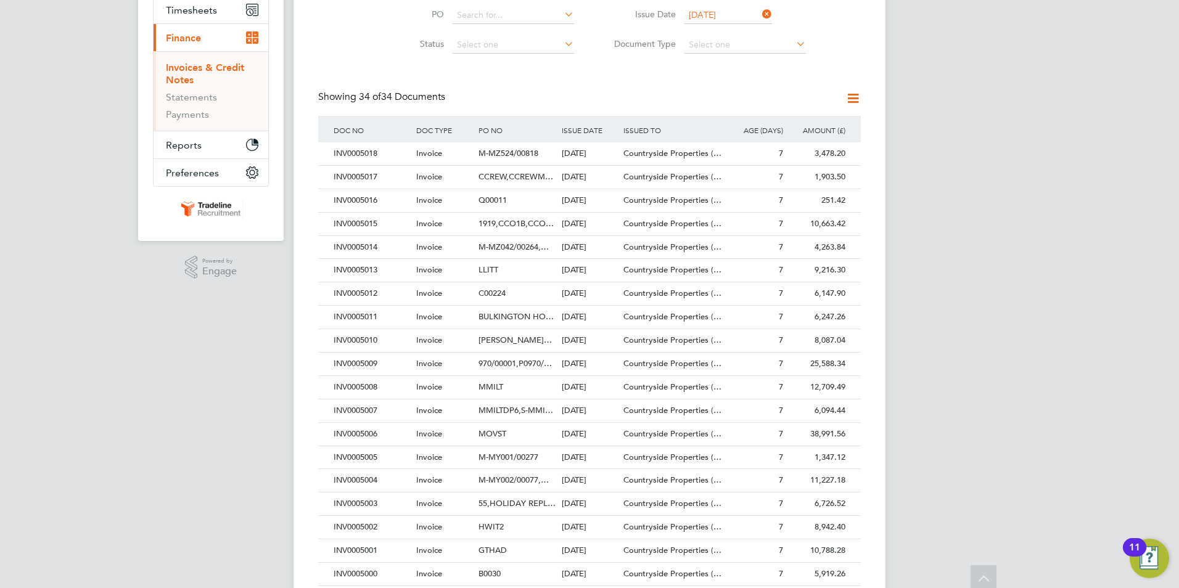
scroll to position [185, 0]
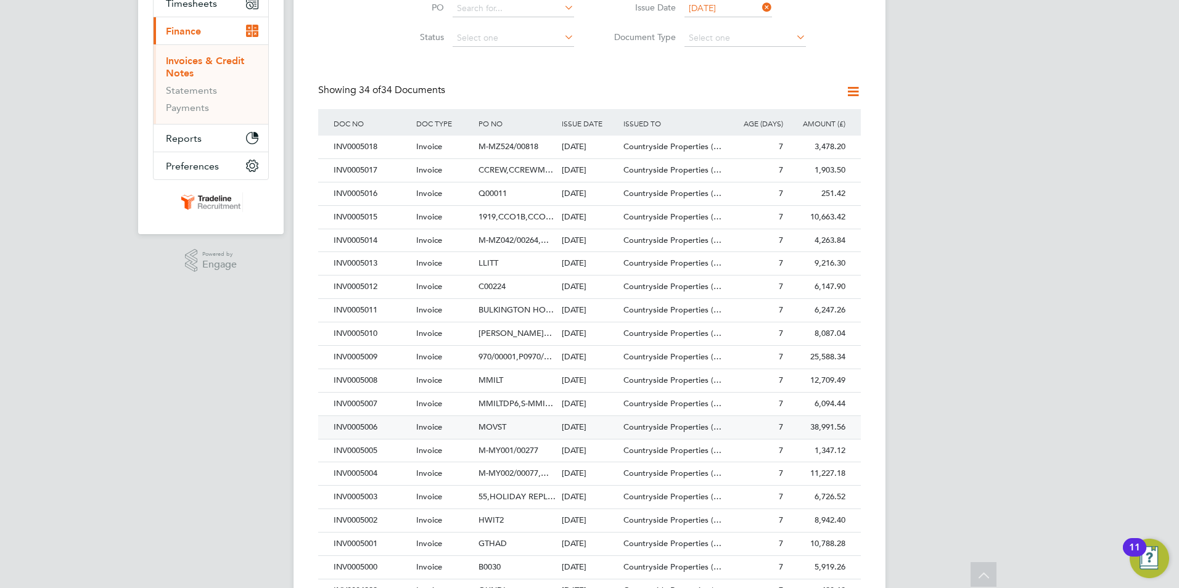
click at [490, 426] on span "MOVST" at bounding box center [493, 427] width 28 height 10
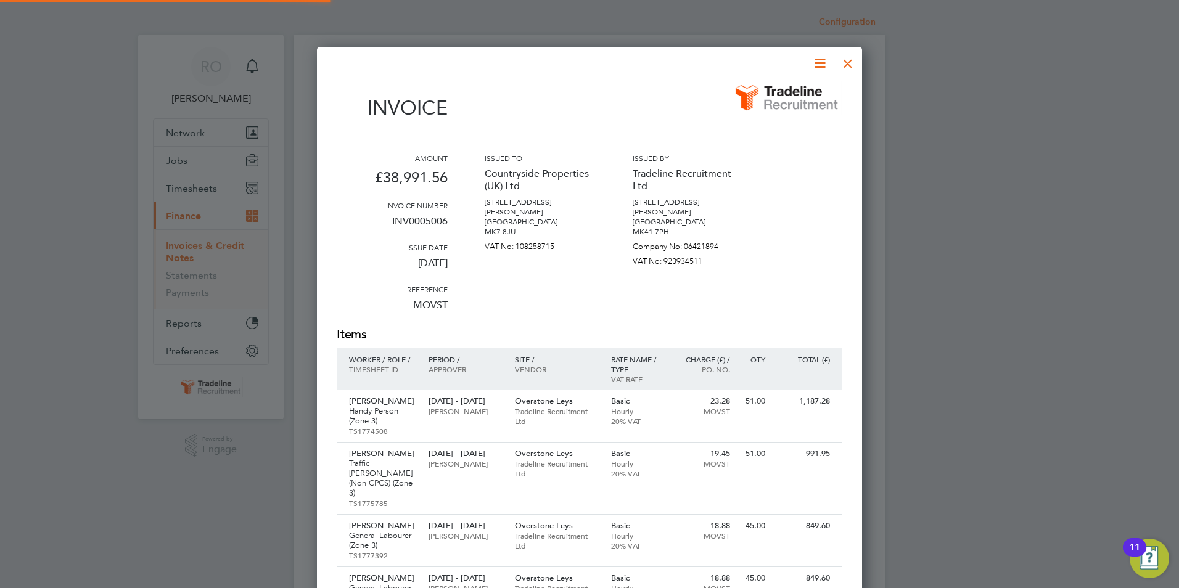
scroll to position [2639, 546]
click at [851, 63] on div at bounding box center [848, 60] width 22 height 22
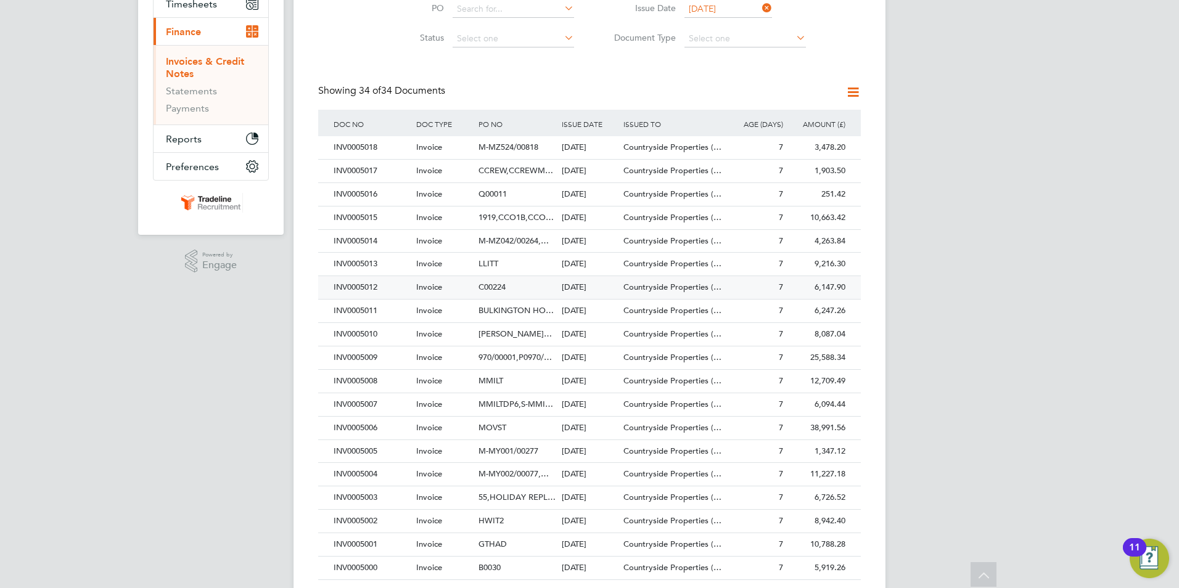
scroll to position [185, 0]
click at [505, 448] on span "M-MY001/00277" at bounding box center [509, 450] width 60 height 10
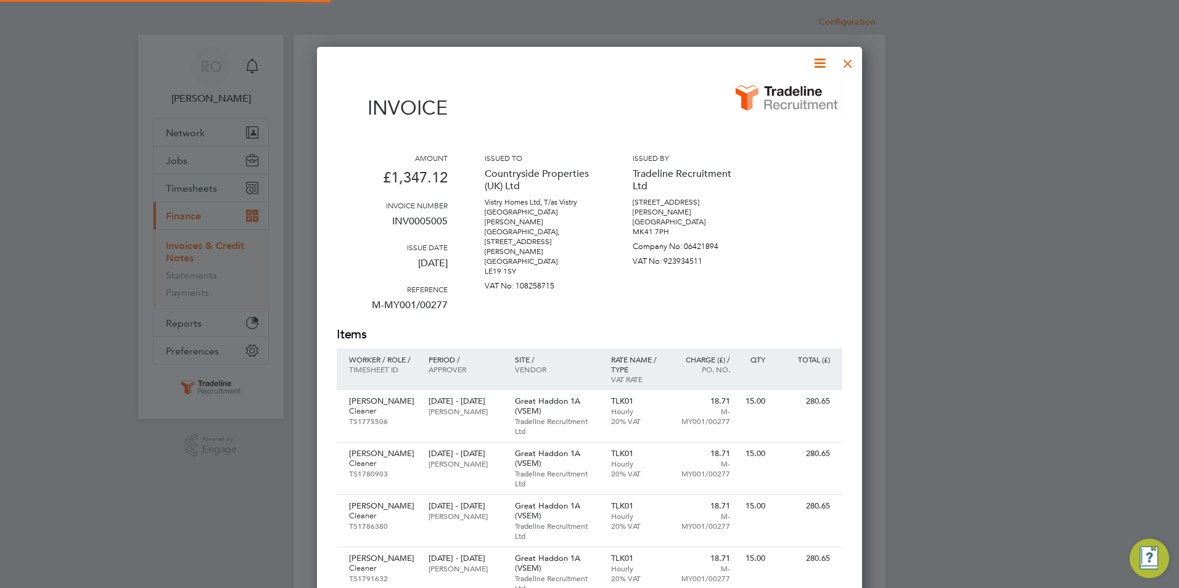
scroll to position [810, 546]
click at [844, 61] on div at bounding box center [848, 60] width 22 height 22
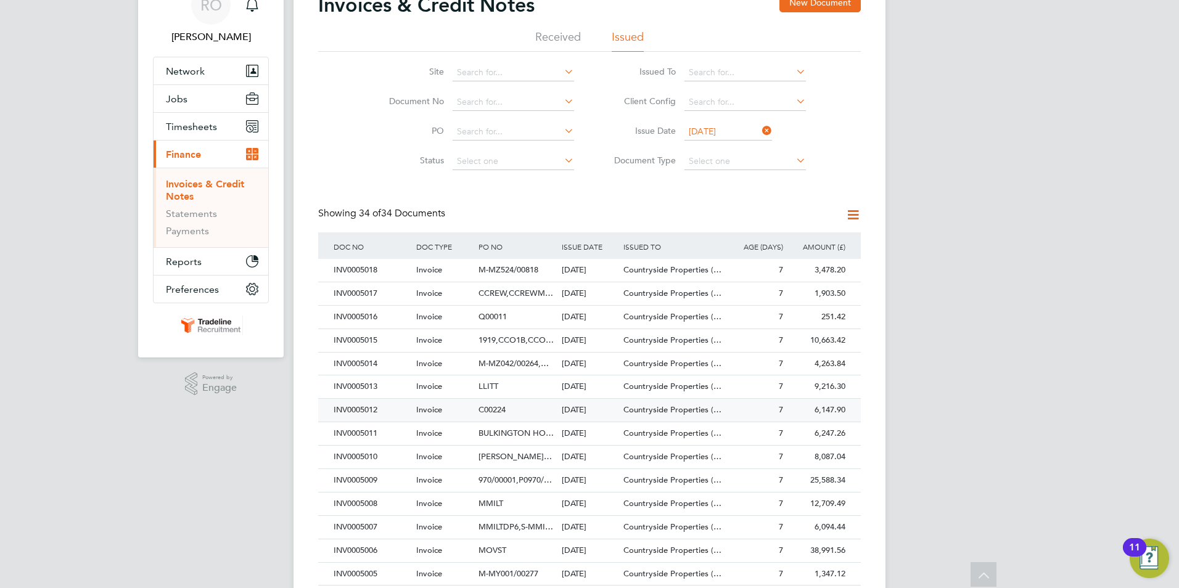
scroll to position [185, 0]
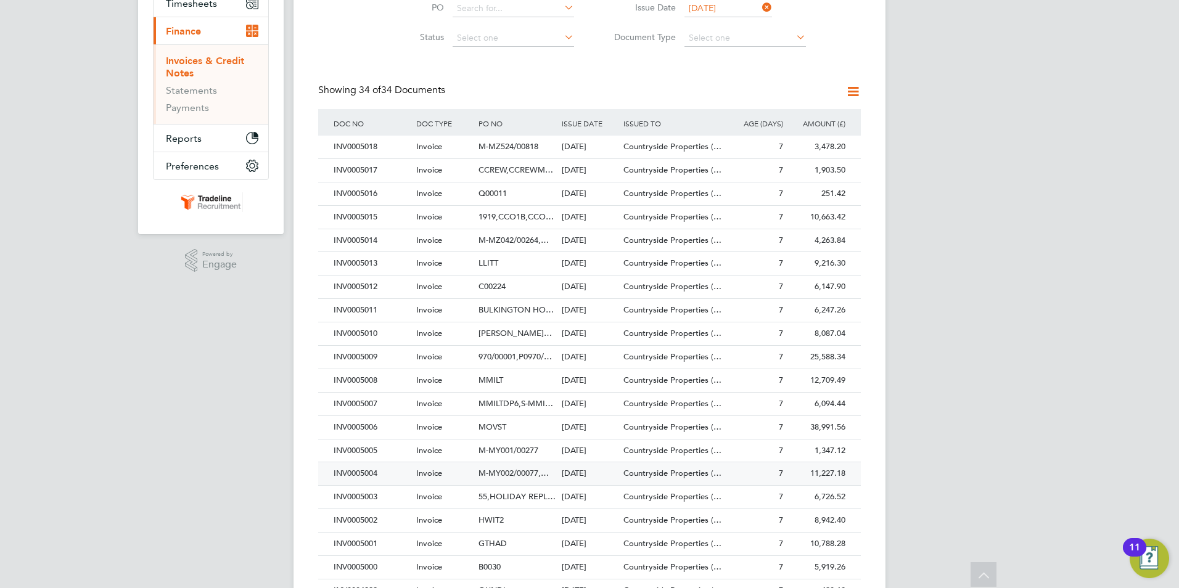
click at [516, 471] on span "M-MY002/00077,…" at bounding box center [514, 473] width 70 height 10
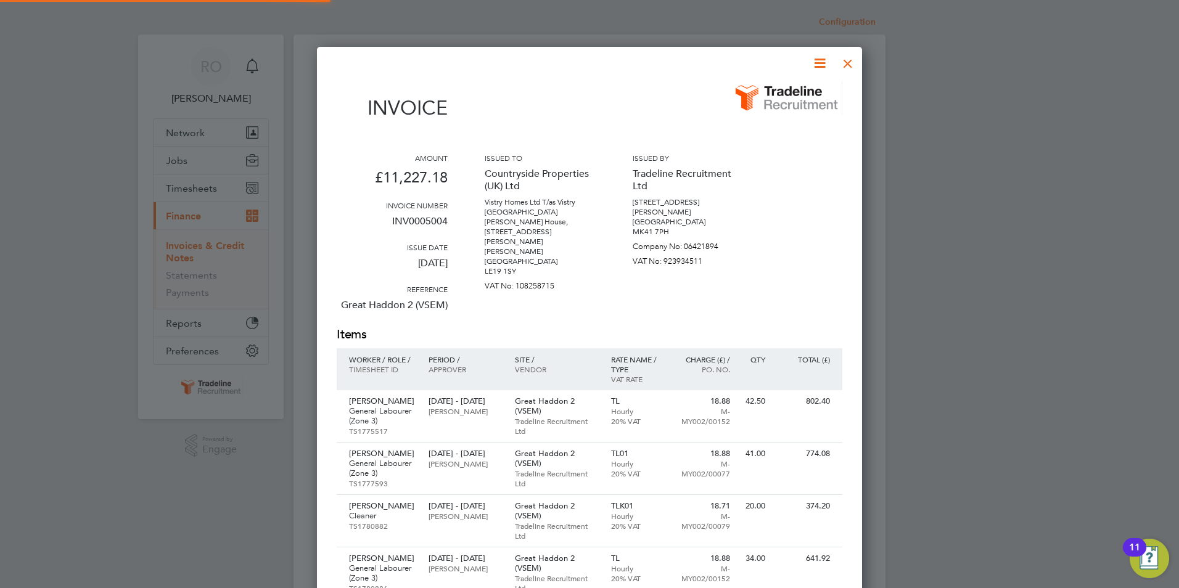
scroll to position [1374, 546]
click at [846, 65] on div at bounding box center [848, 60] width 22 height 22
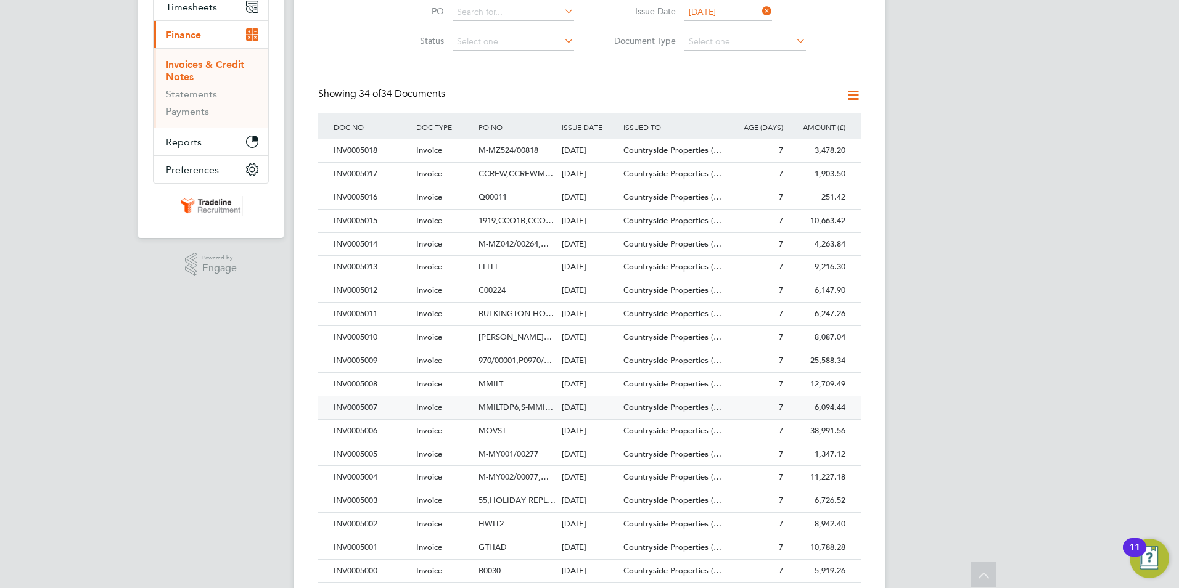
scroll to position [247, 0]
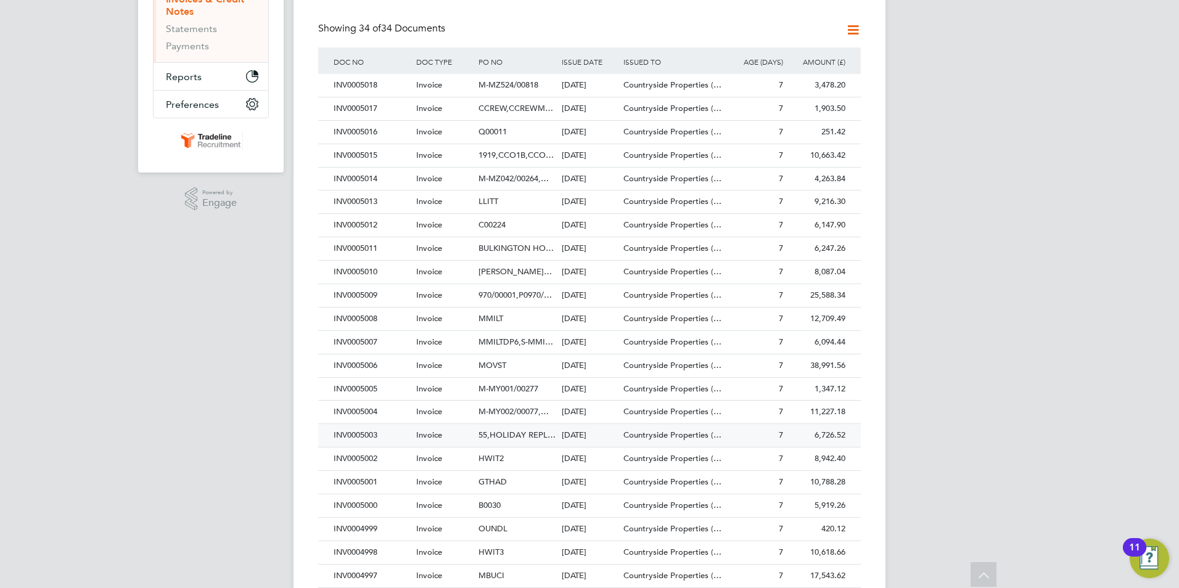
click at [517, 435] on span "55,HOLIDAY REPL…" at bounding box center [517, 435] width 77 height 10
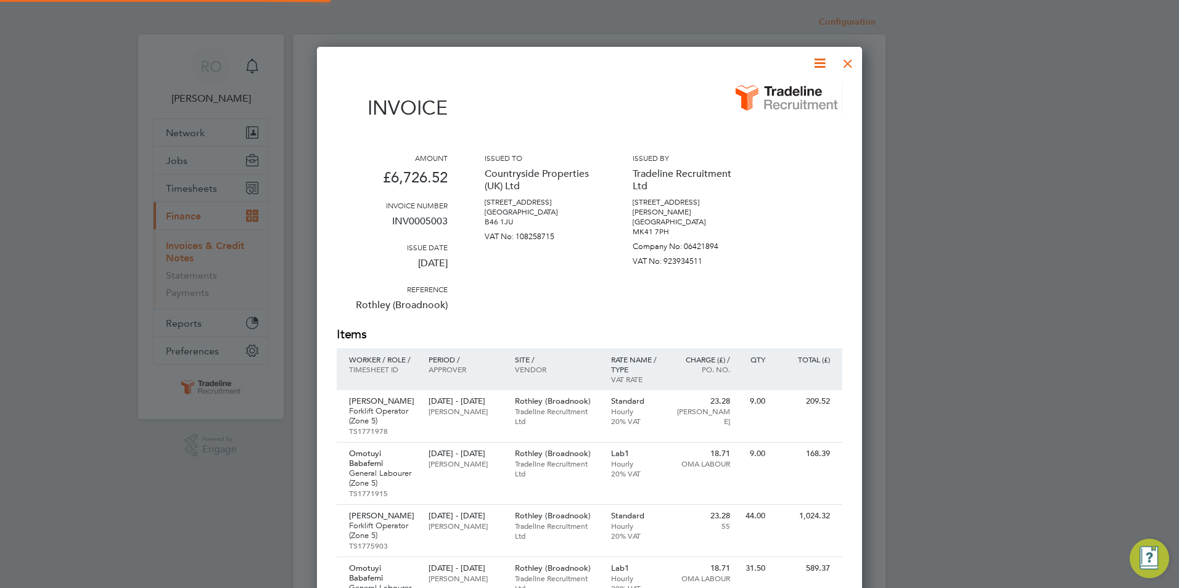
scroll to position [1089, 546]
click at [848, 67] on div at bounding box center [848, 60] width 22 height 22
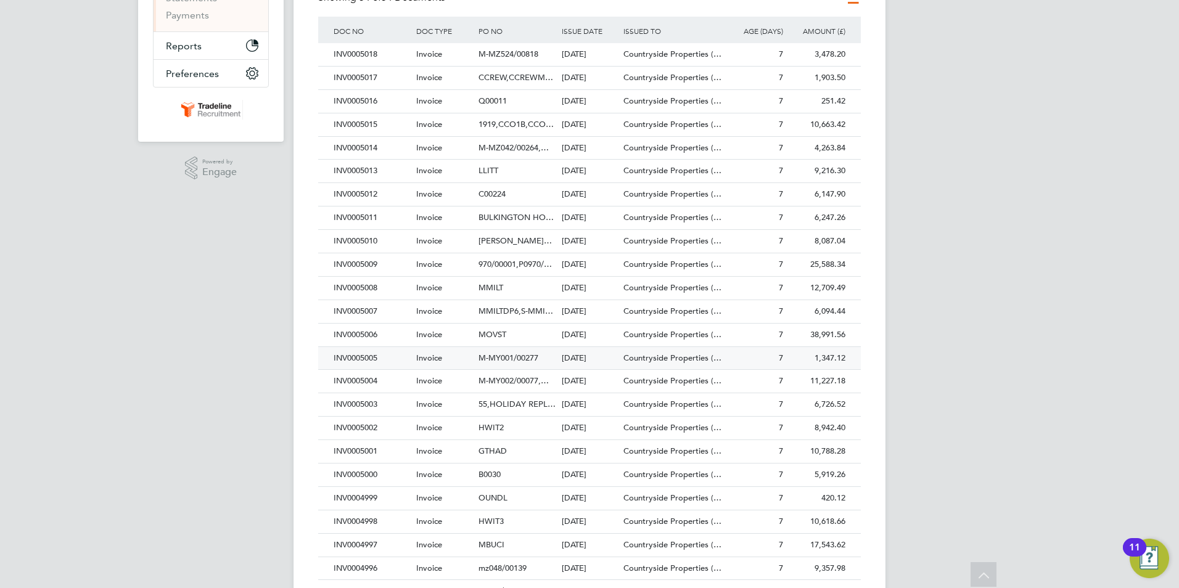
scroll to position [308, 0]
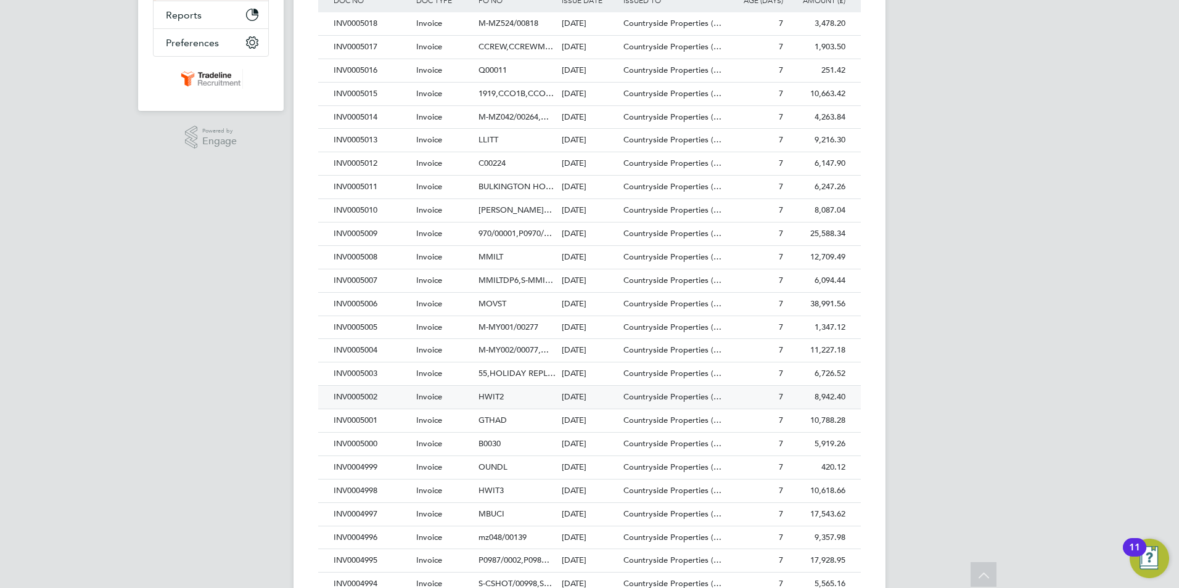
click at [495, 395] on span "HWIT2" at bounding box center [491, 397] width 25 height 10
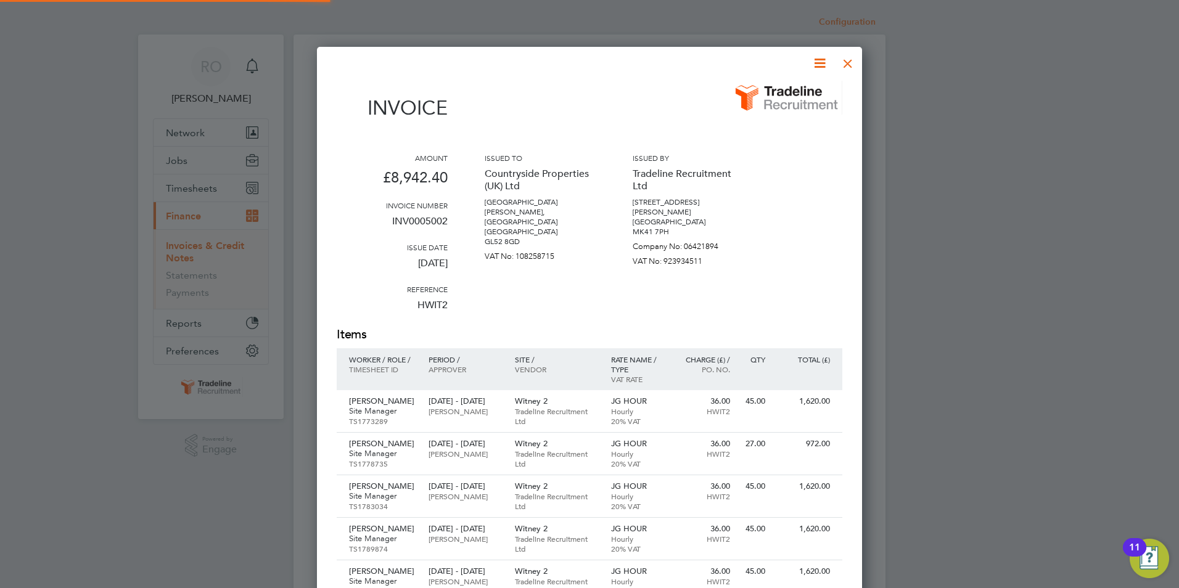
scroll to position [813, 546]
click at [844, 62] on div at bounding box center [848, 60] width 22 height 22
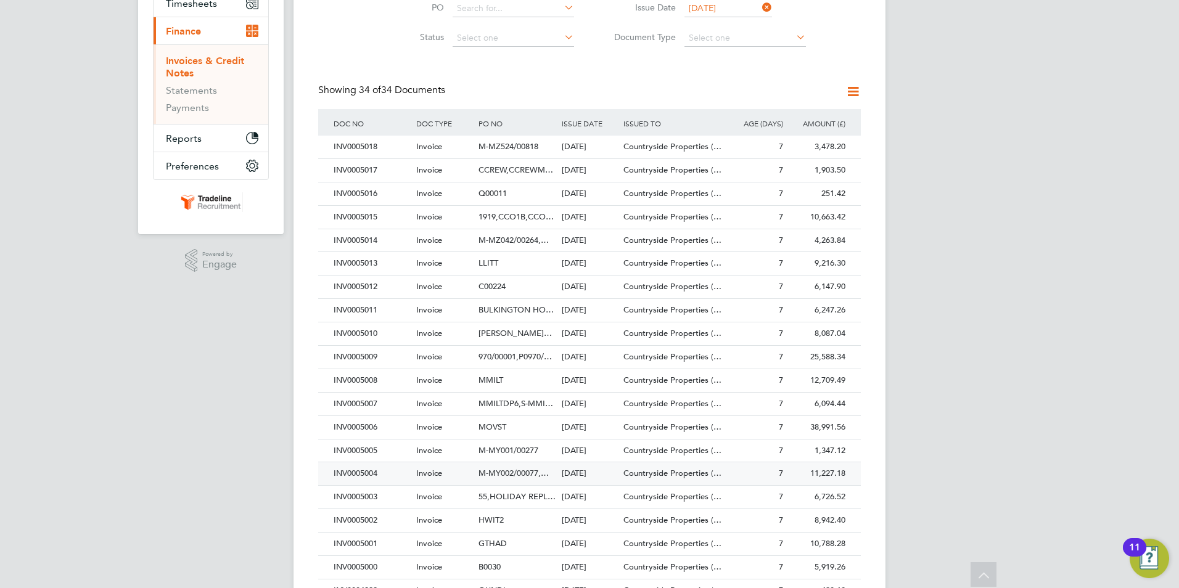
scroll to position [247, 0]
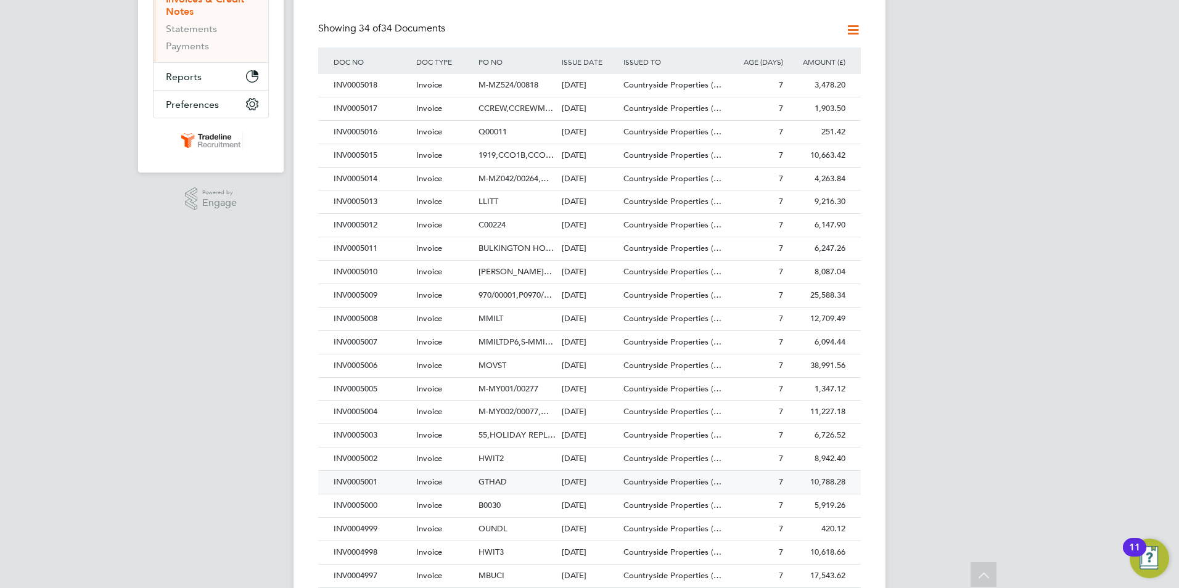
click at [493, 482] on span "GTHAD" at bounding box center [493, 482] width 28 height 10
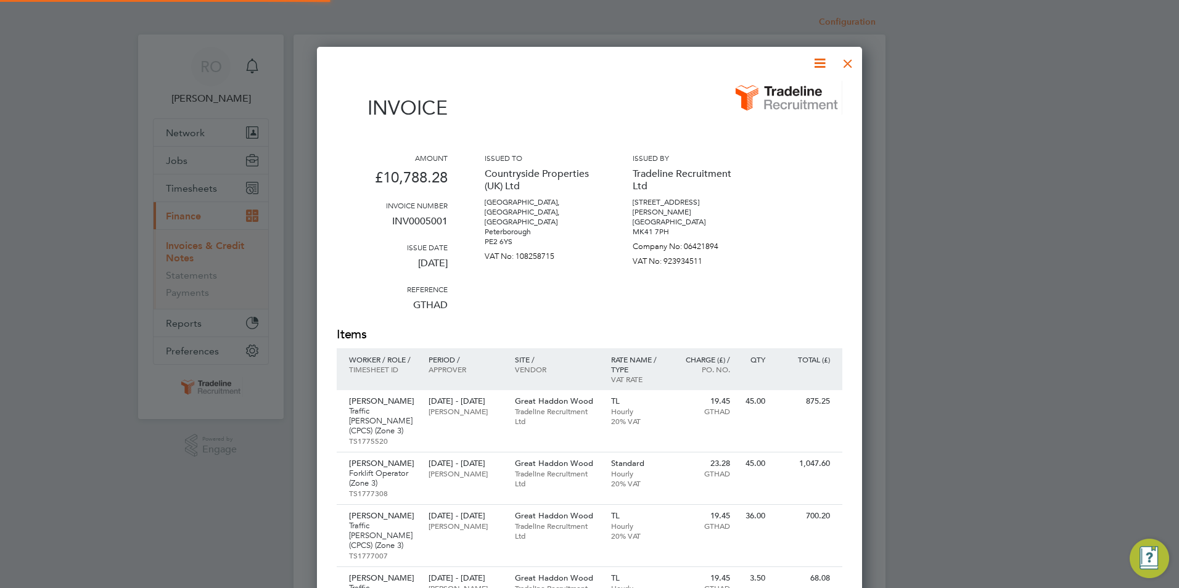
scroll to position [1177, 546]
click at [852, 62] on div at bounding box center [848, 60] width 22 height 22
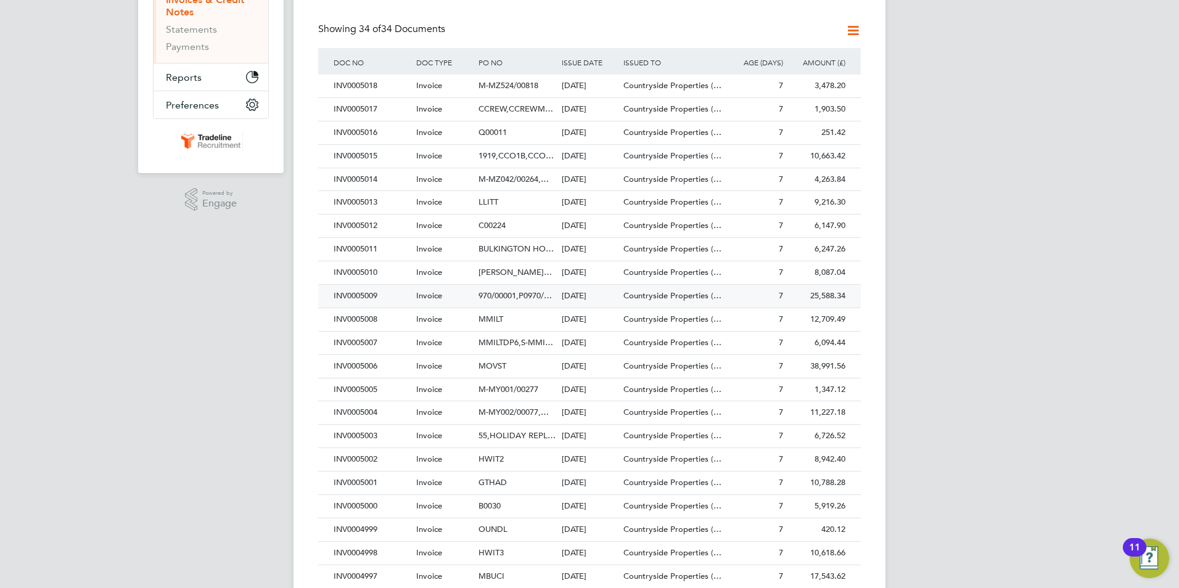
scroll to position [247, 0]
click at [356, 504] on div "INV0005000" at bounding box center [372, 506] width 83 height 23
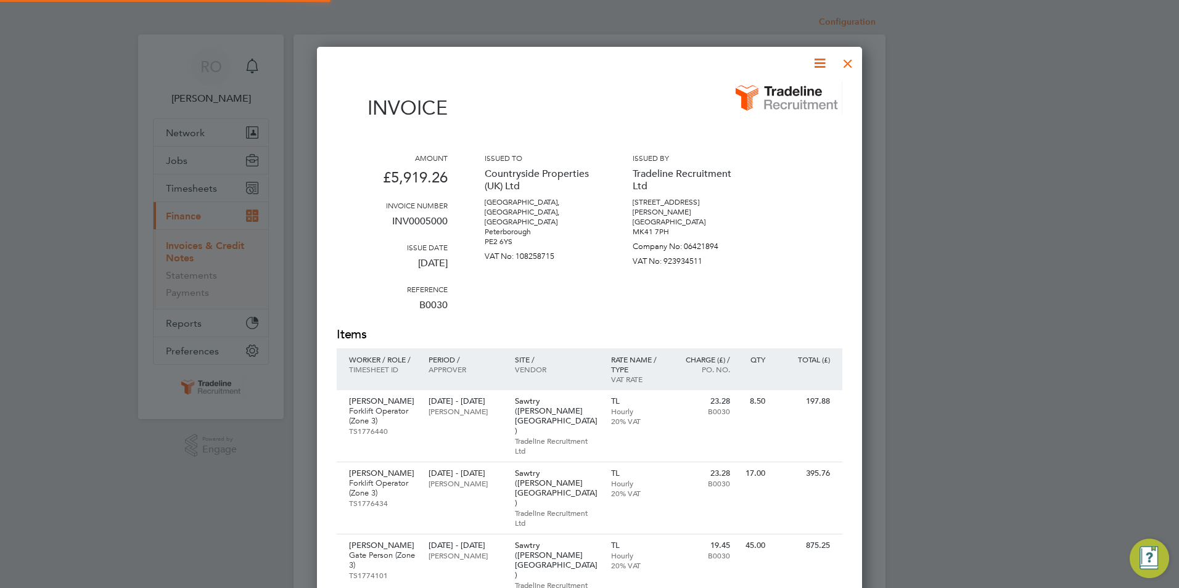
scroll to position [967, 546]
click at [848, 57] on div at bounding box center [848, 60] width 22 height 22
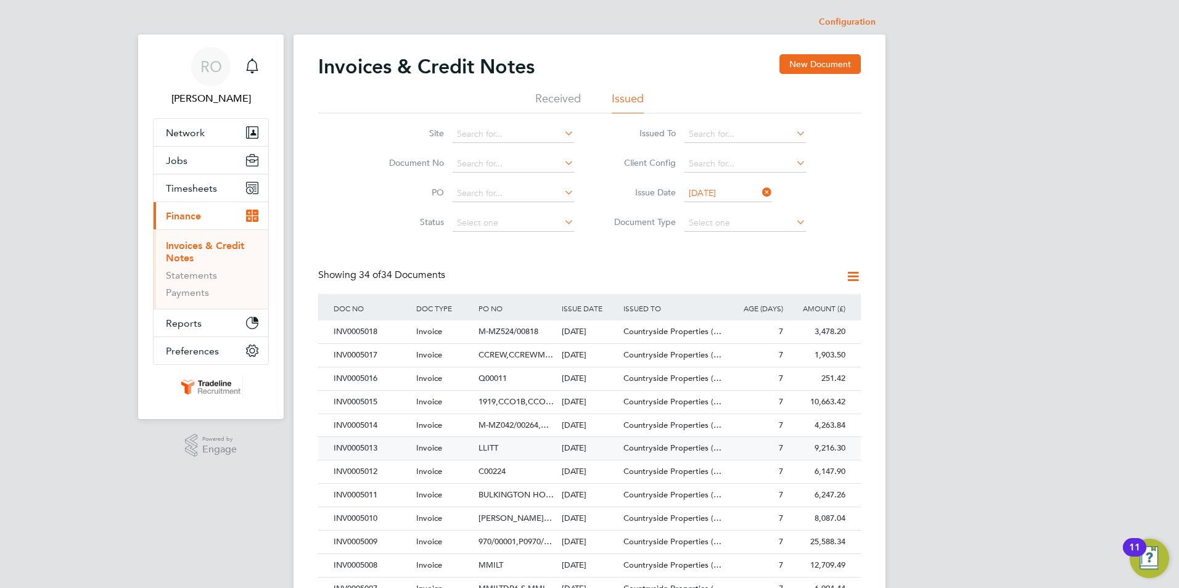
scroll to position [247, 0]
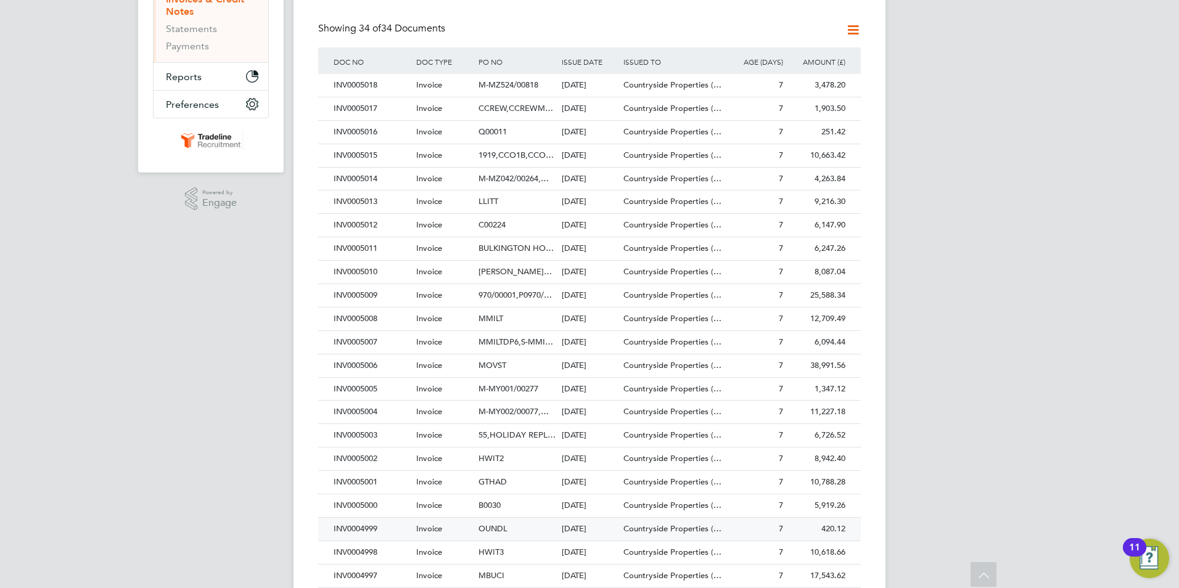
click at [492, 527] on span "OUNDL" at bounding box center [493, 529] width 29 height 10
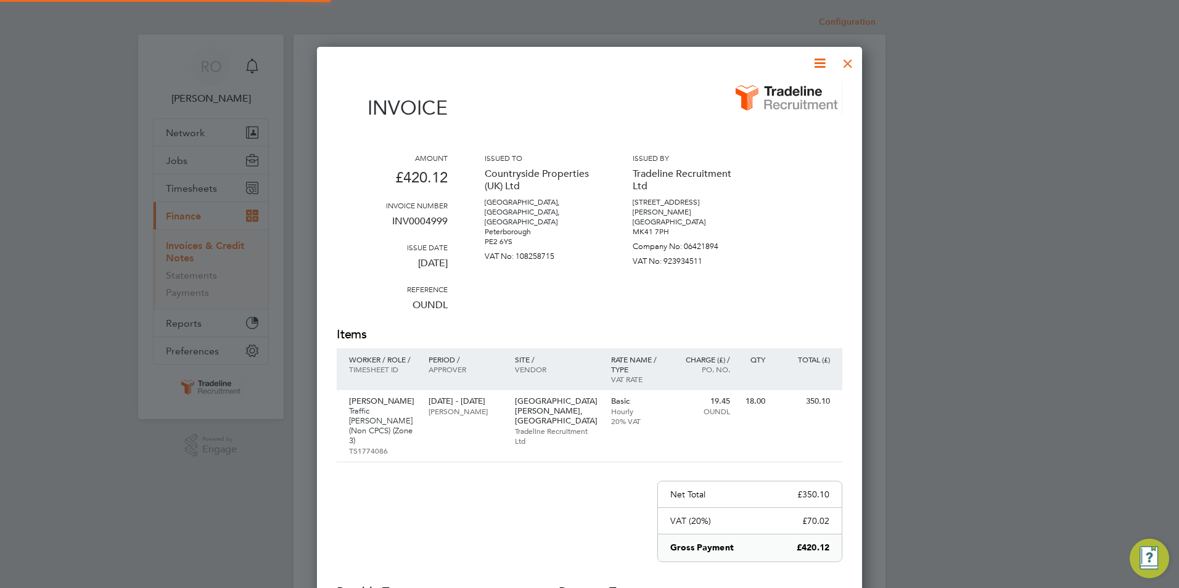
scroll to position [662, 546]
click at [847, 65] on div at bounding box center [848, 60] width 22 height 22
